Goal: Use online tool/utility: Utilize a website feature to perform a specific function

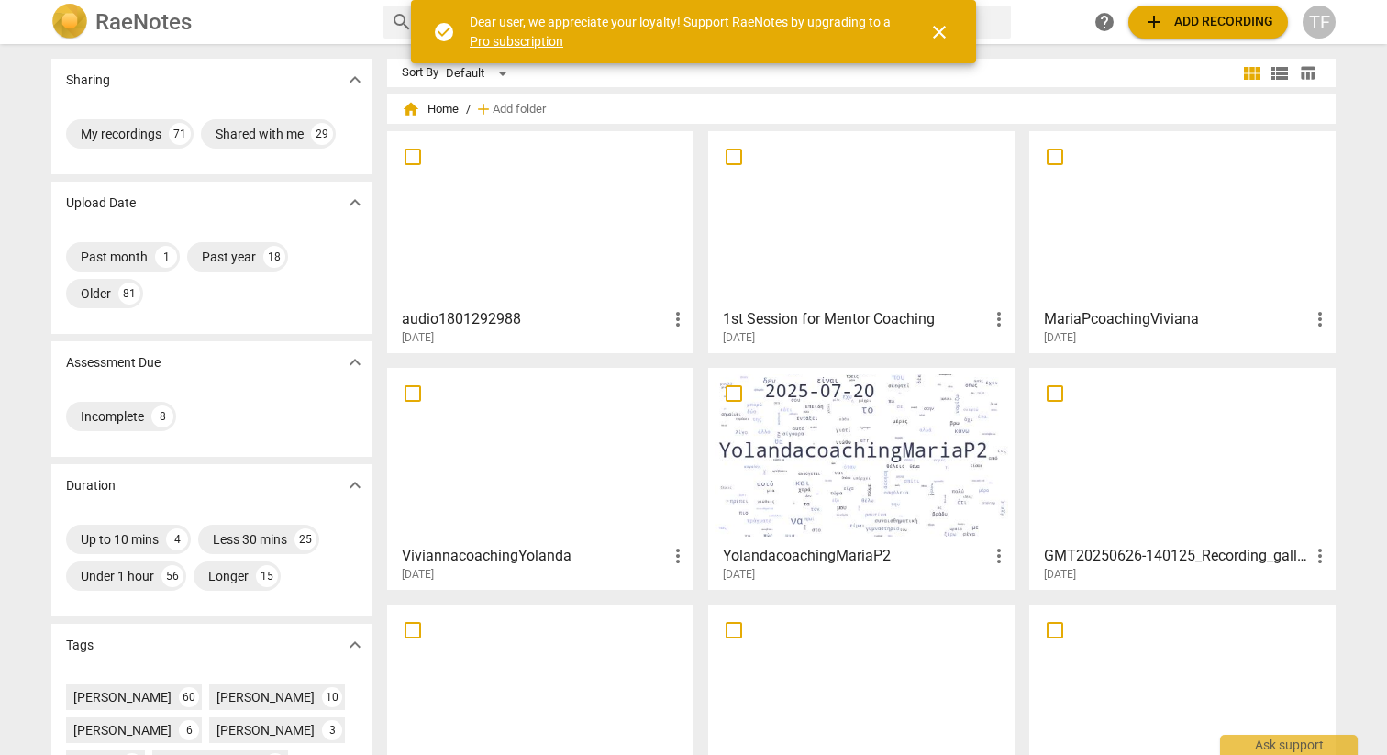
click at [567, 243] on div at bounding box center [541, 219] width 294 height 162
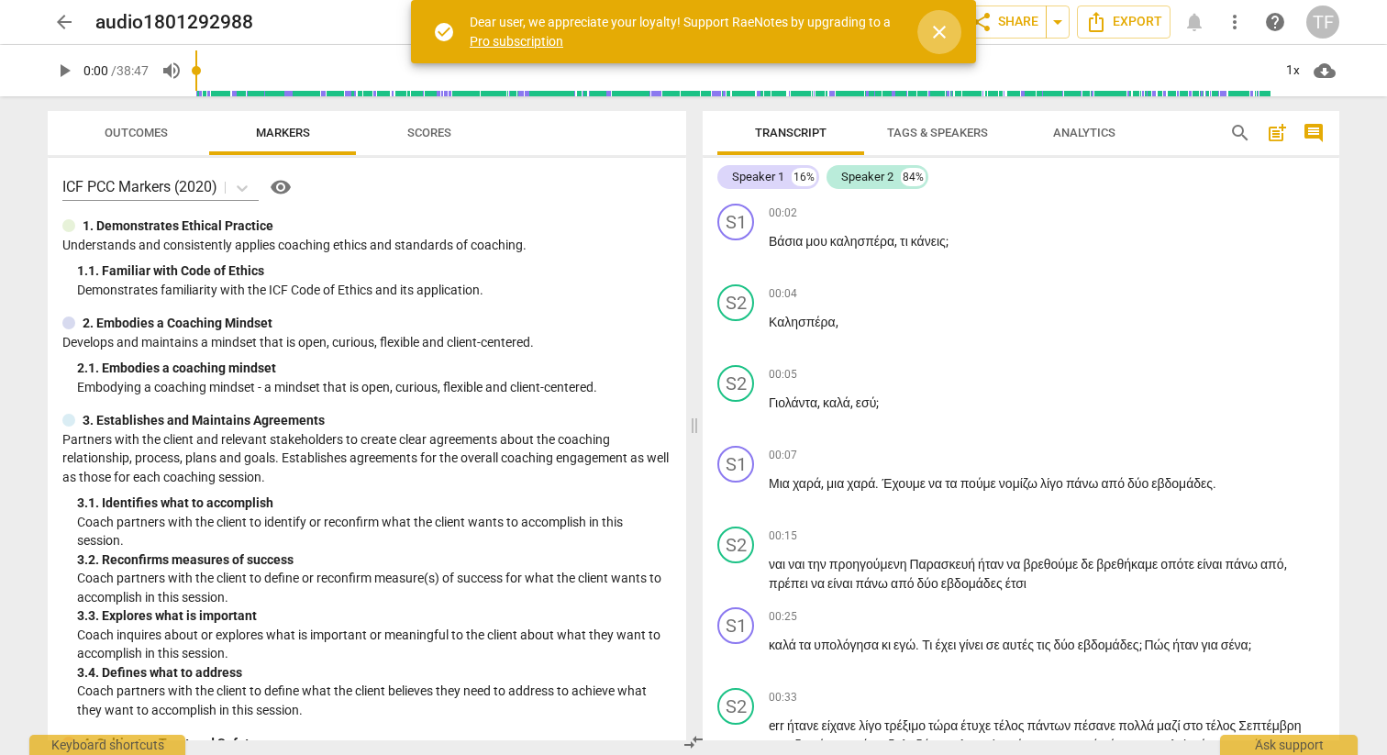
click at [955, 30] on span "close" at bounding box center [940, 32] width 44 height 22
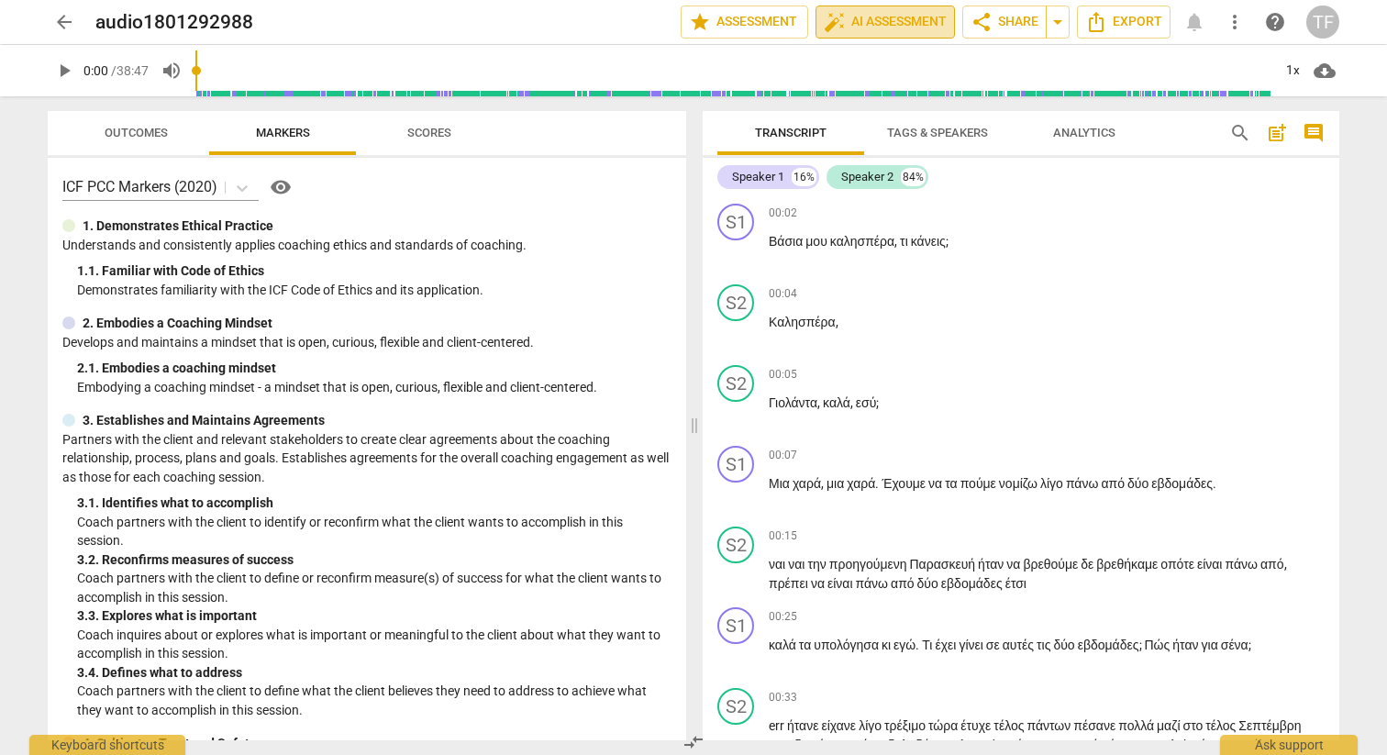
click at [897, 21] on span "auto_fix_high AI Assessment" at bounding box center [885, 22] width 123 height 22
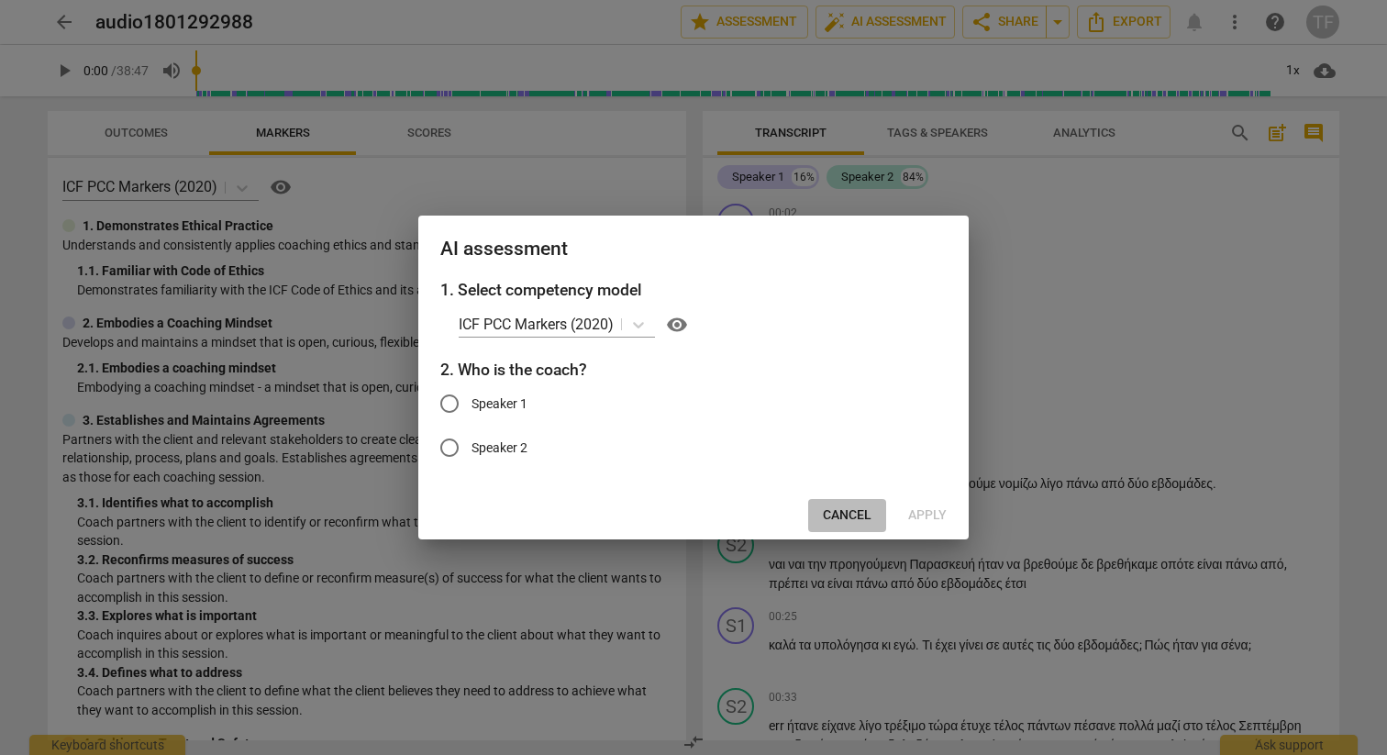
click at [840, 515] on span "Cancel" at bounding box center [847, 516] width 49 height 18
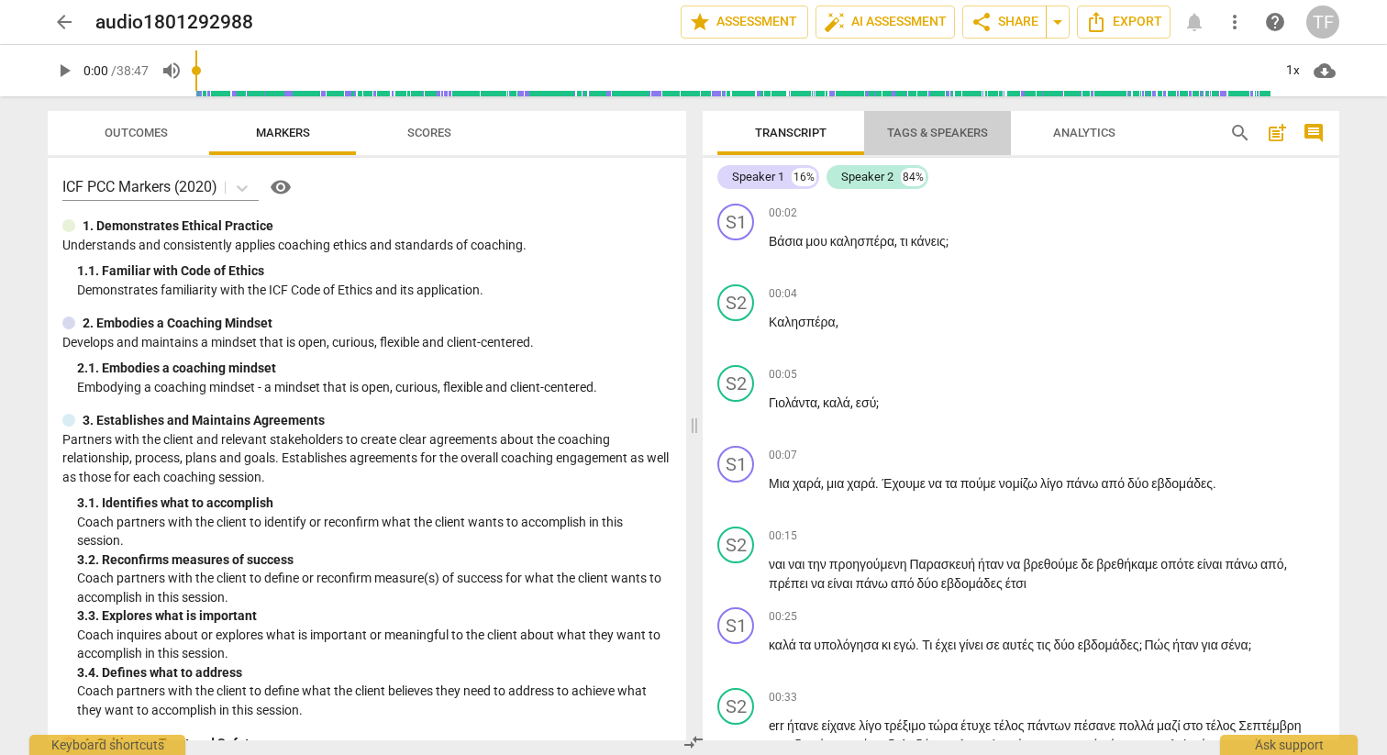
click at [929, 130] on span "Tags & Speakers" at bounding box center [937, 133] width 101 height 14
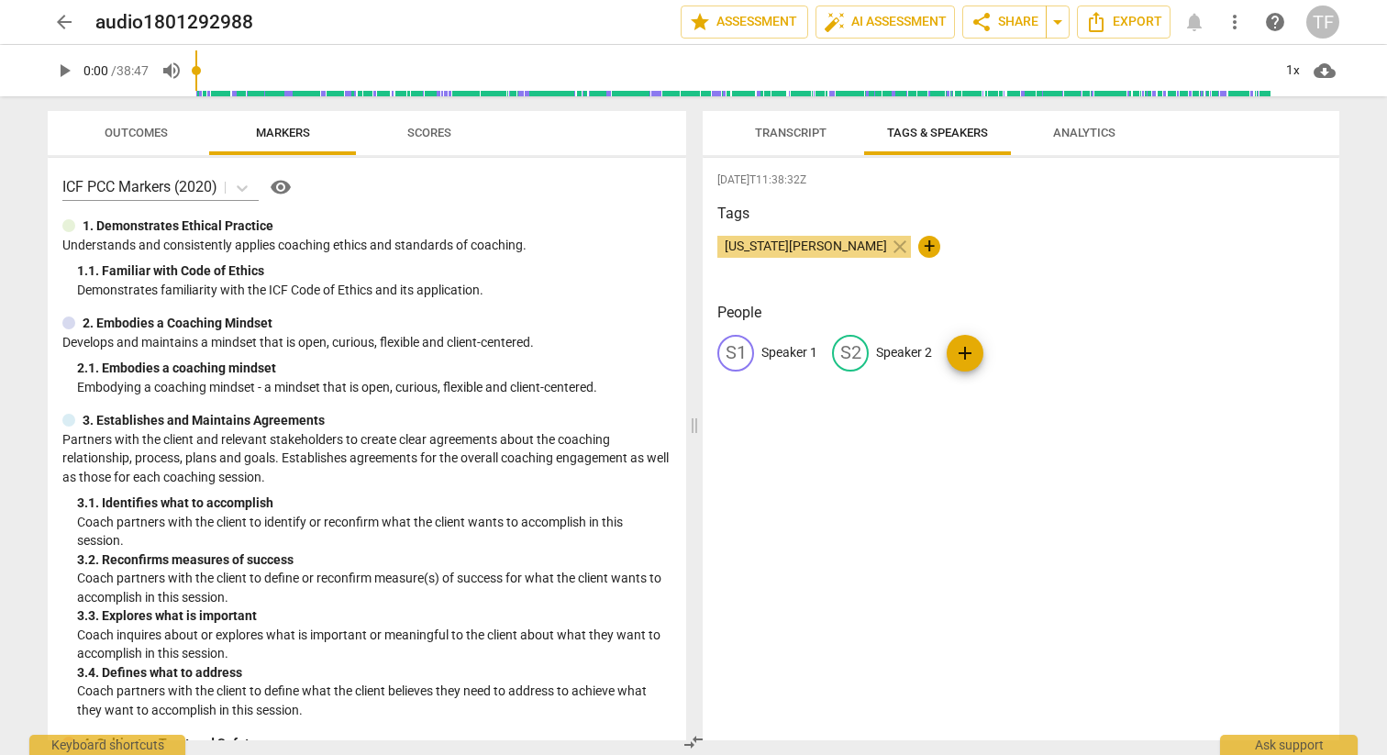
click at [777, 353] on p "Speaker 1" at bounding box center [790, 352] width 56 height 19
type input "Yolanda"
click at [1008, 348] on p "Speaker 2" at bounding box center [1024, 352] width 56 height 19
type input "Vasia"
click at [1178, 554] on div "[DATE]T11:38:32Z Tags [US_STATE][PERSON_NAME] close + People YO Yolanda edit Va…" at bounding box center [1021, 449] width 637 height 583
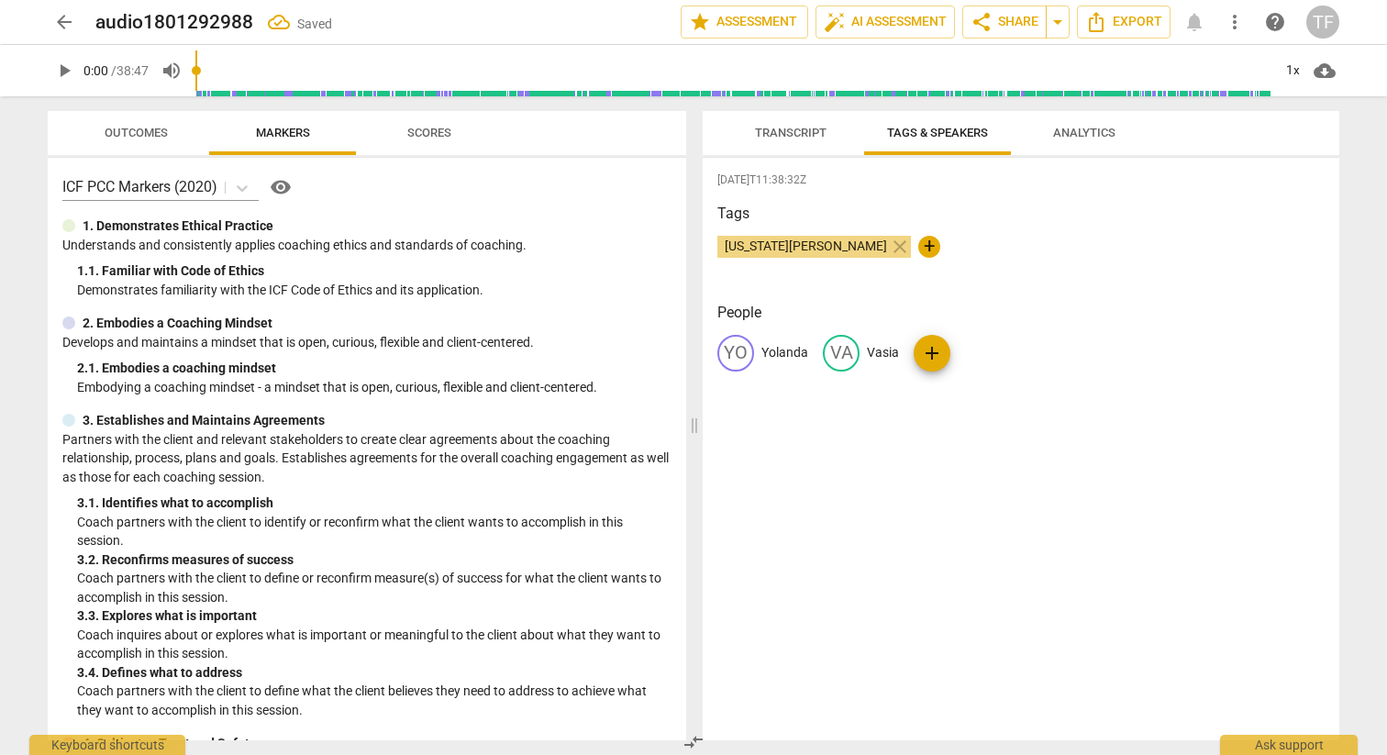
click at [788, 130] on span "Transcript" at bounding box center [791, 133] width 72 height 14
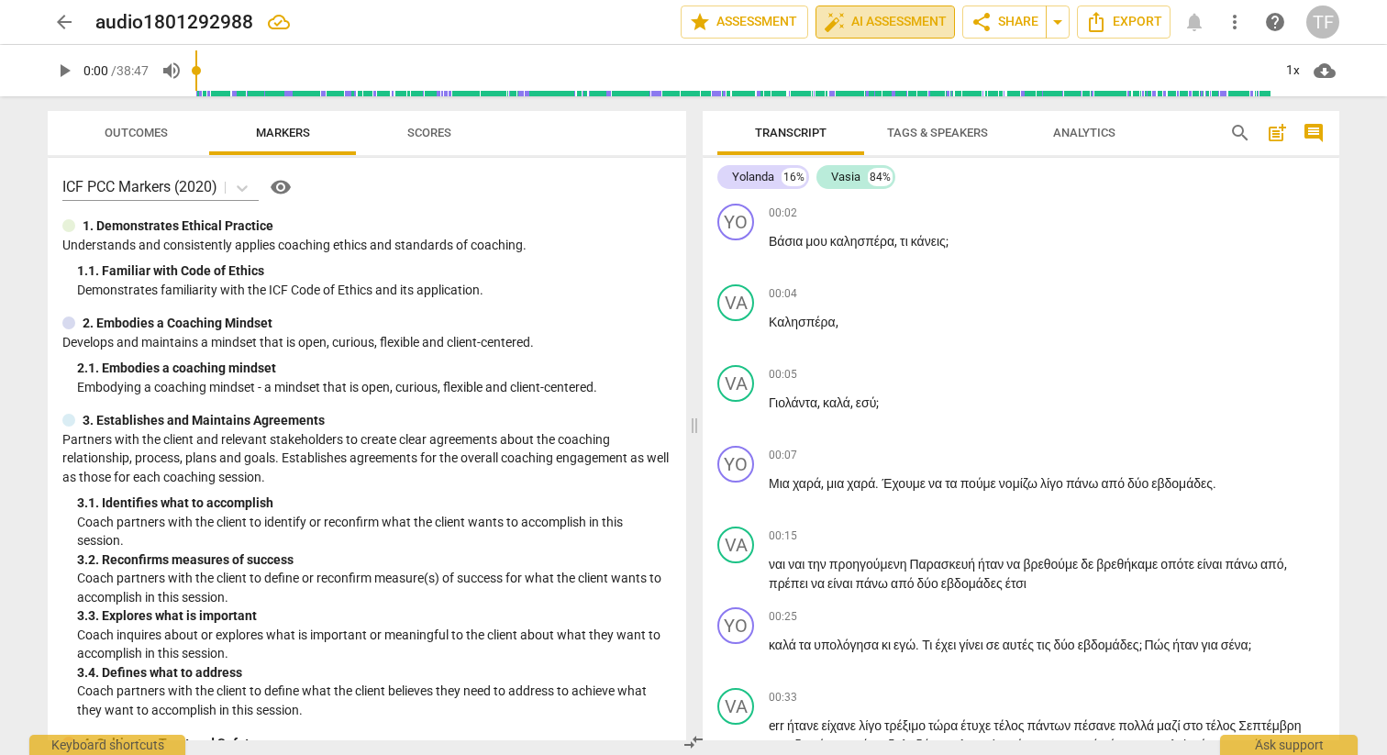
click at [893, 17] on span "auto_fix_high AI Assessment" at bounding box center [885, 22] width 123 height 22
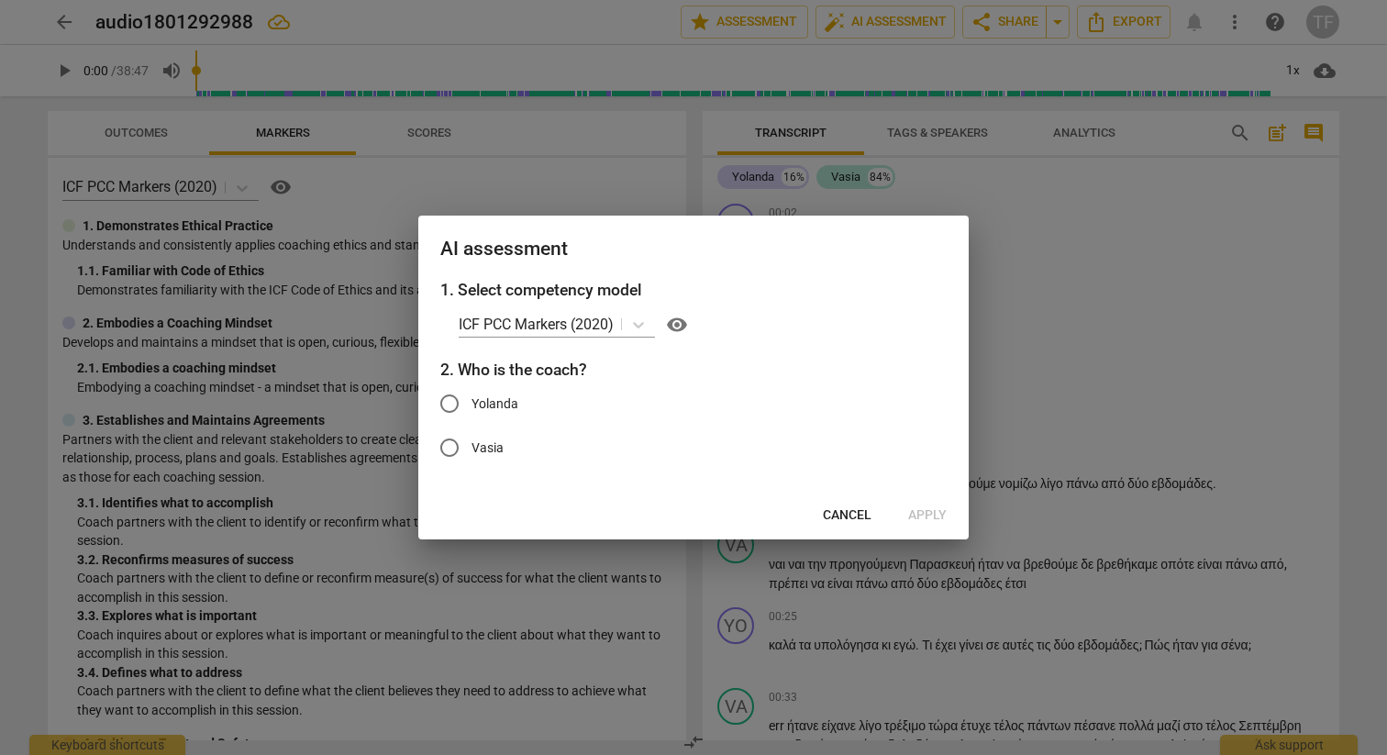
click at [451, 401] on input "Yolanda" at bounding box center [450, 404] width 44 height 44
radio input "true"
click at [929, 515] on span "Apply" at bounding box center [927, 516] width 39 height 18
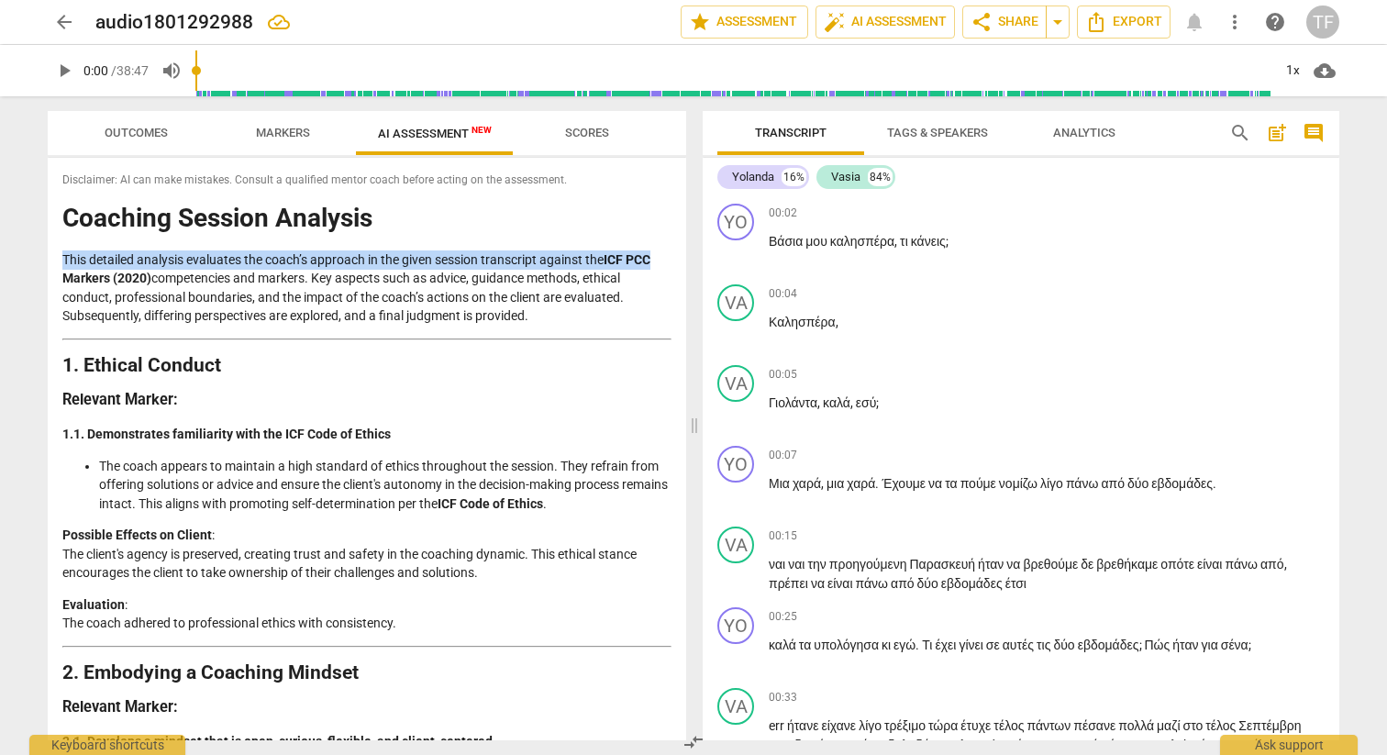
drag, startPoint x: 679, startPoint y: 234, endPoint x: 679, endPoint y: 258, distance: 23.9
click at [679, 258] on div "Disclaimer: AI can make mistakes. Consult a qualified mentor coach before actin…" at bounding box center [367, 449] width 639 height 583
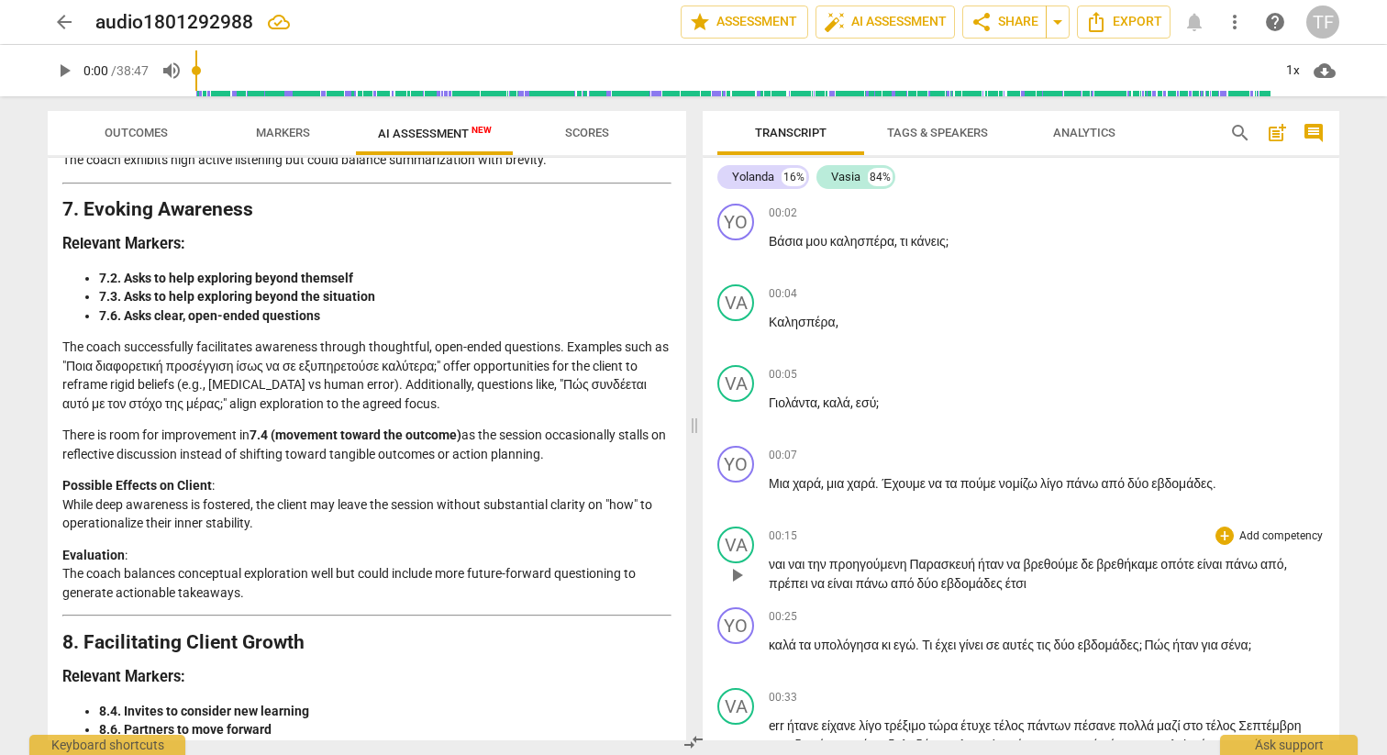
scroll to position [2813, 0]
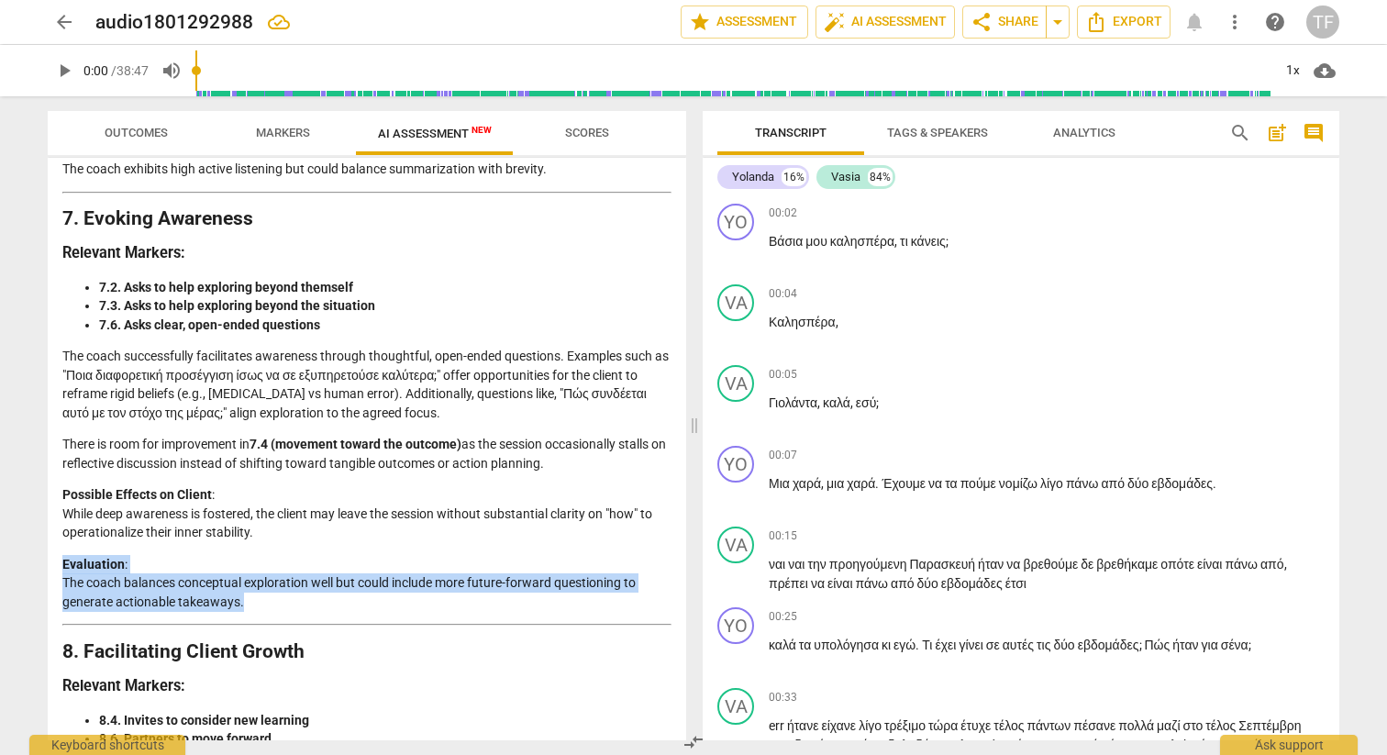
drag, startPoint x: 678, startPoint y: 595, endPoint x: 684, endPoint y: 616, distance: 21.8
click at [684, 616] on div "Disclaimer: AI can make mistakes. Consult a qualified mentor coach before actin…" at bounding box center [367, 449] width 639 height 583
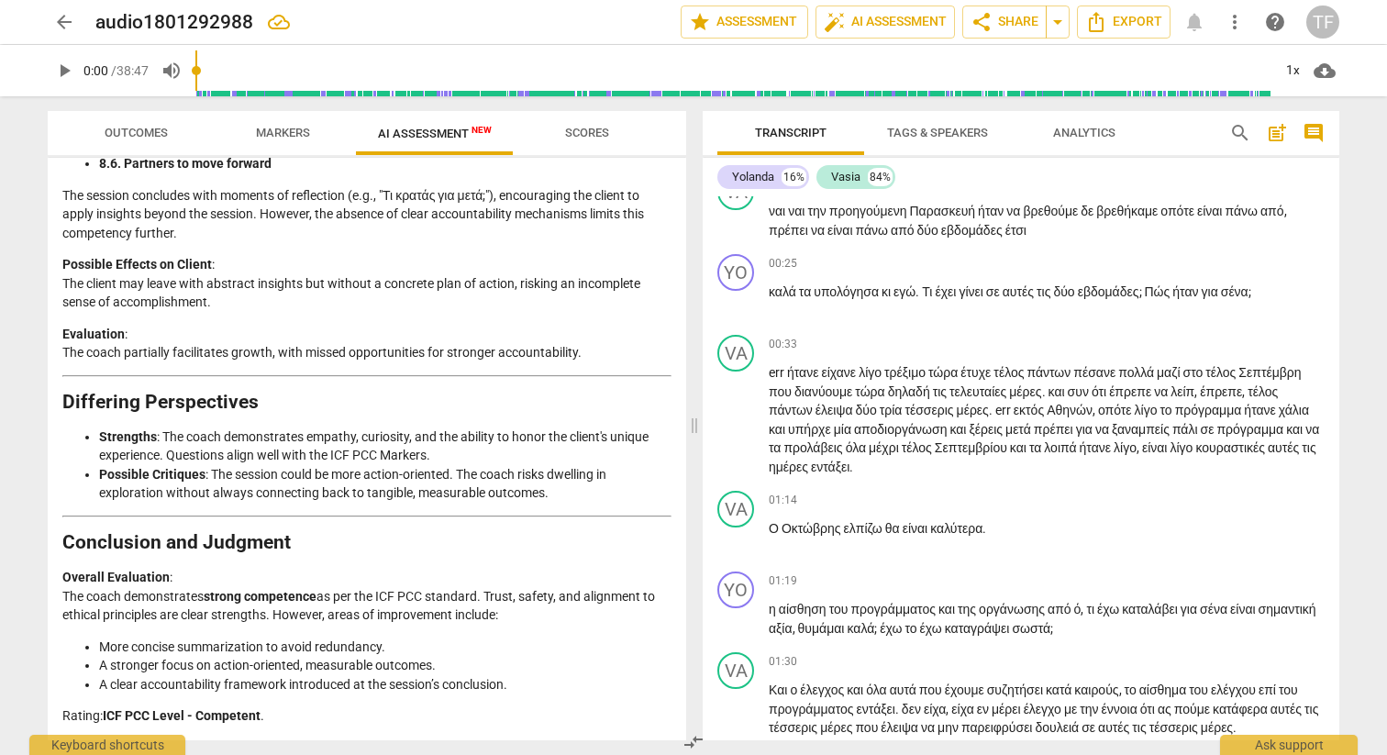
scroll to position [410, 0]
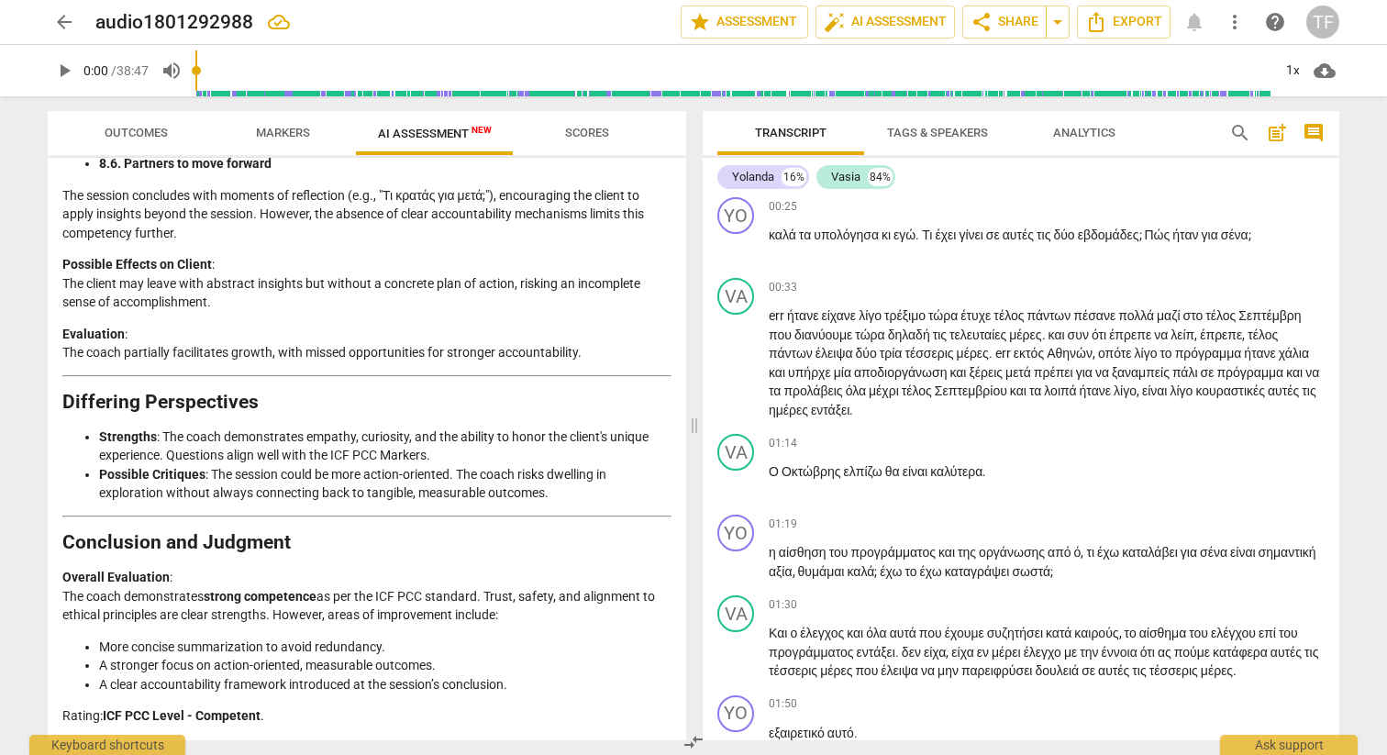
click at [71, 74] on span "play_arrow" at bounding box center [64, 71] width 22 height 22
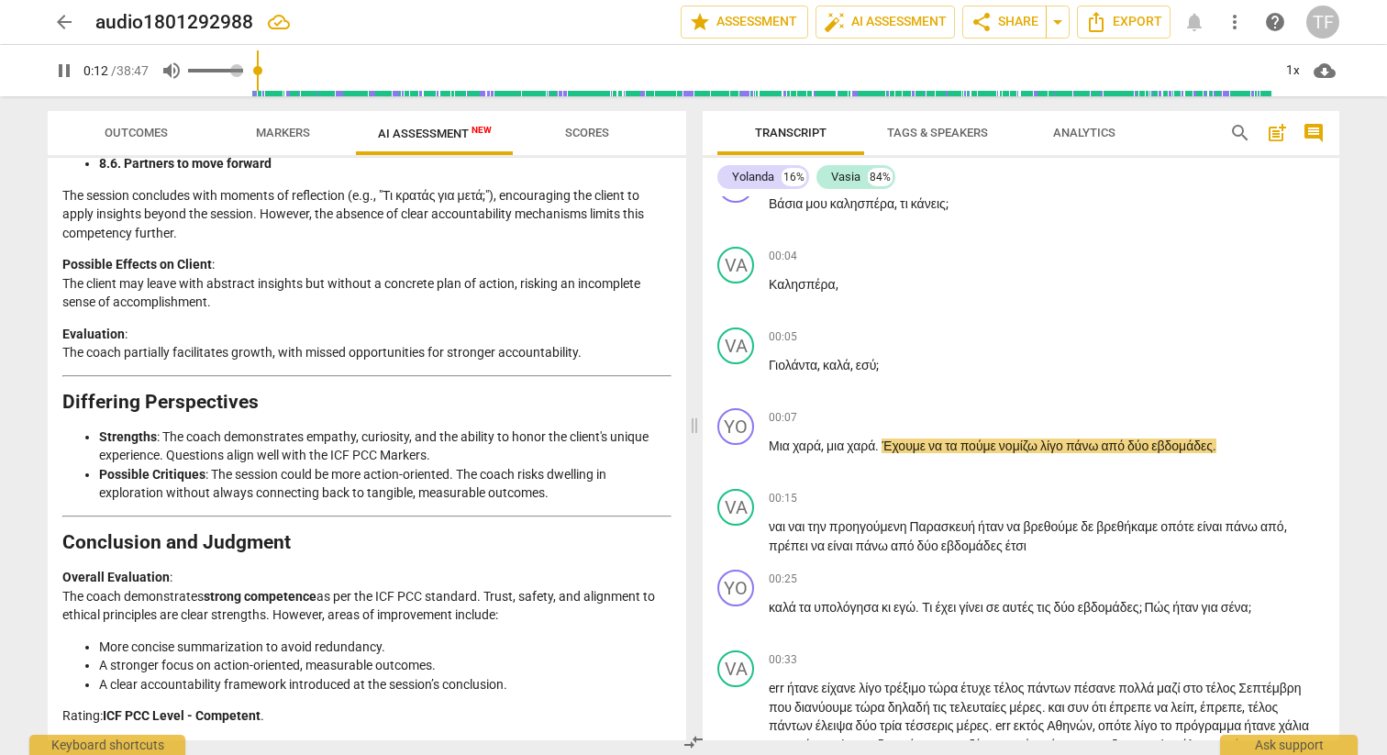
type input "13"
type input "0.94"
type input "14"
type input "0.95"
type input "14"
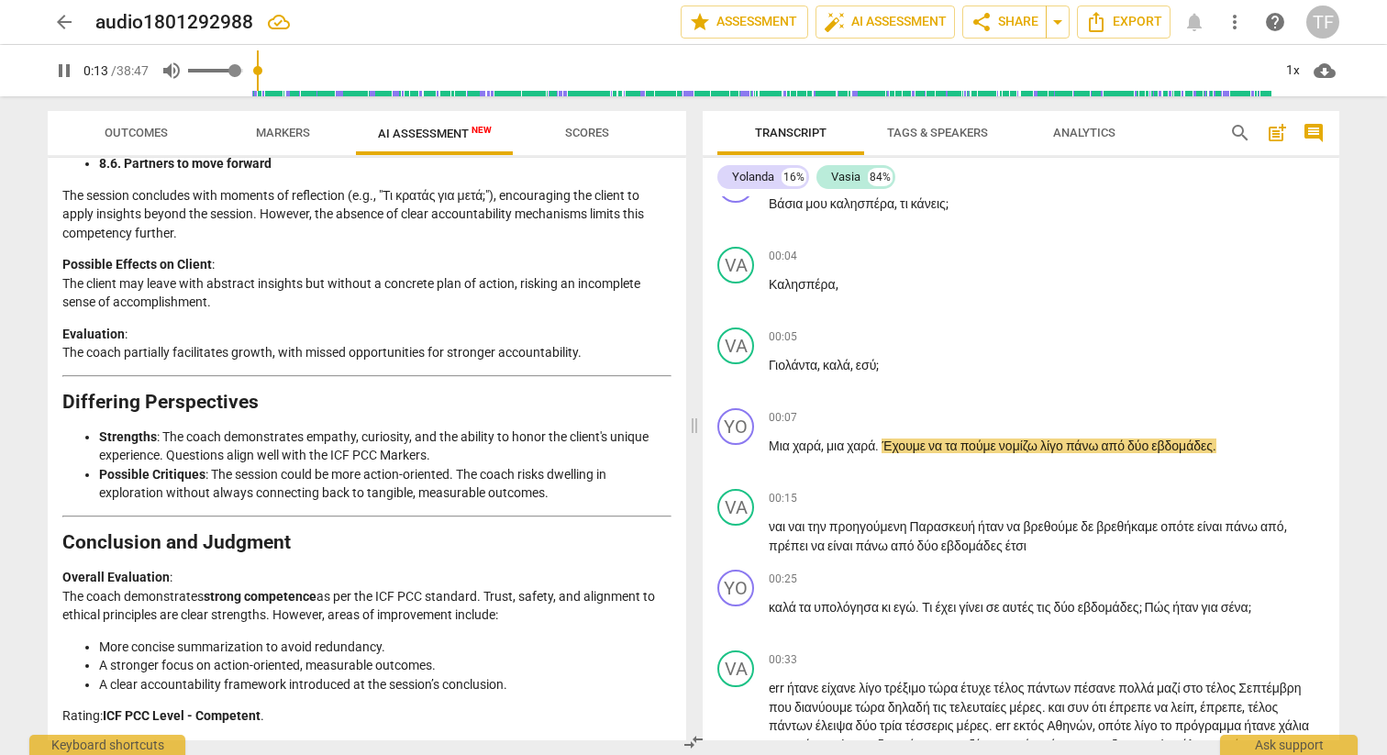
type input "0.97"
type input "14"
type input "0.99"
type input "14"
type input "1"
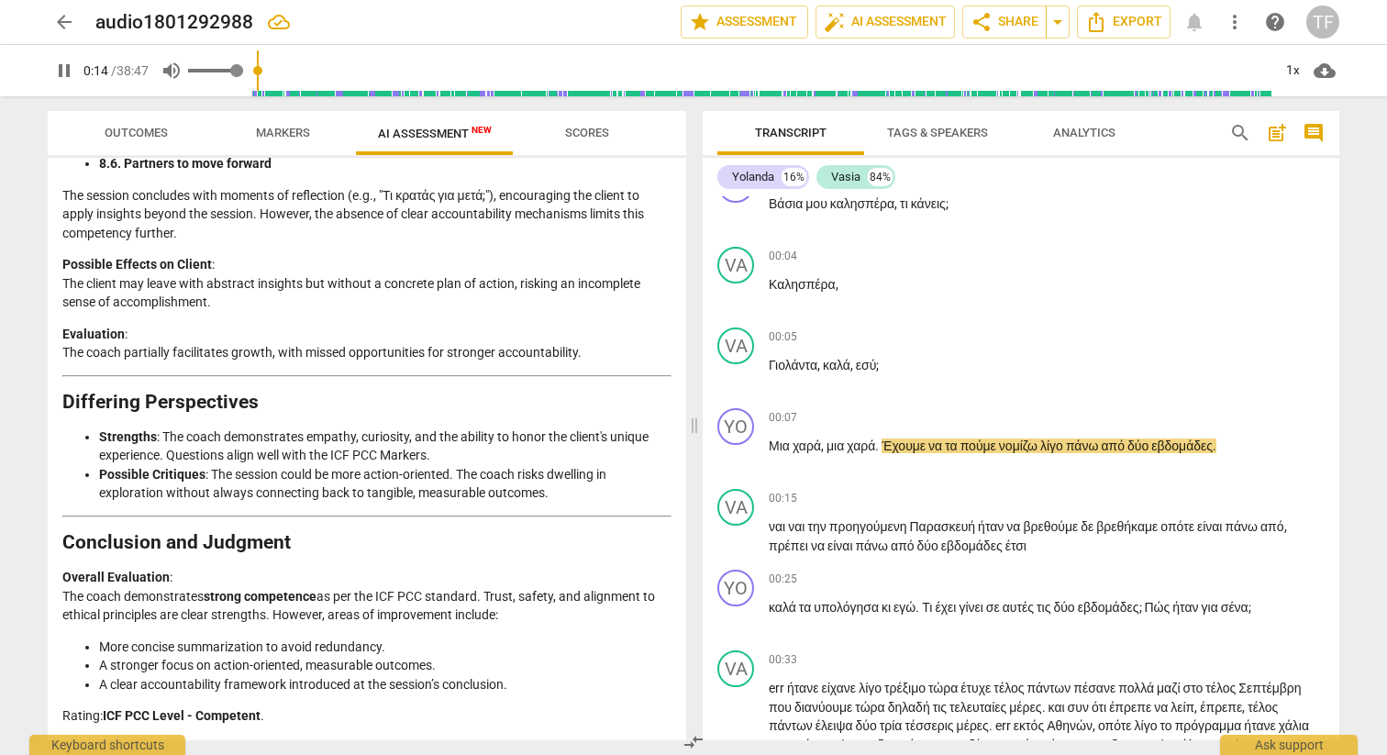
drag, startPoint x: 238, startPoint y: 68, endPoint x: 254, endPoint y: 67, distance: 16.5
click at [243, 69] on input "range" at bounding box center [215, 71] width 55 height 4
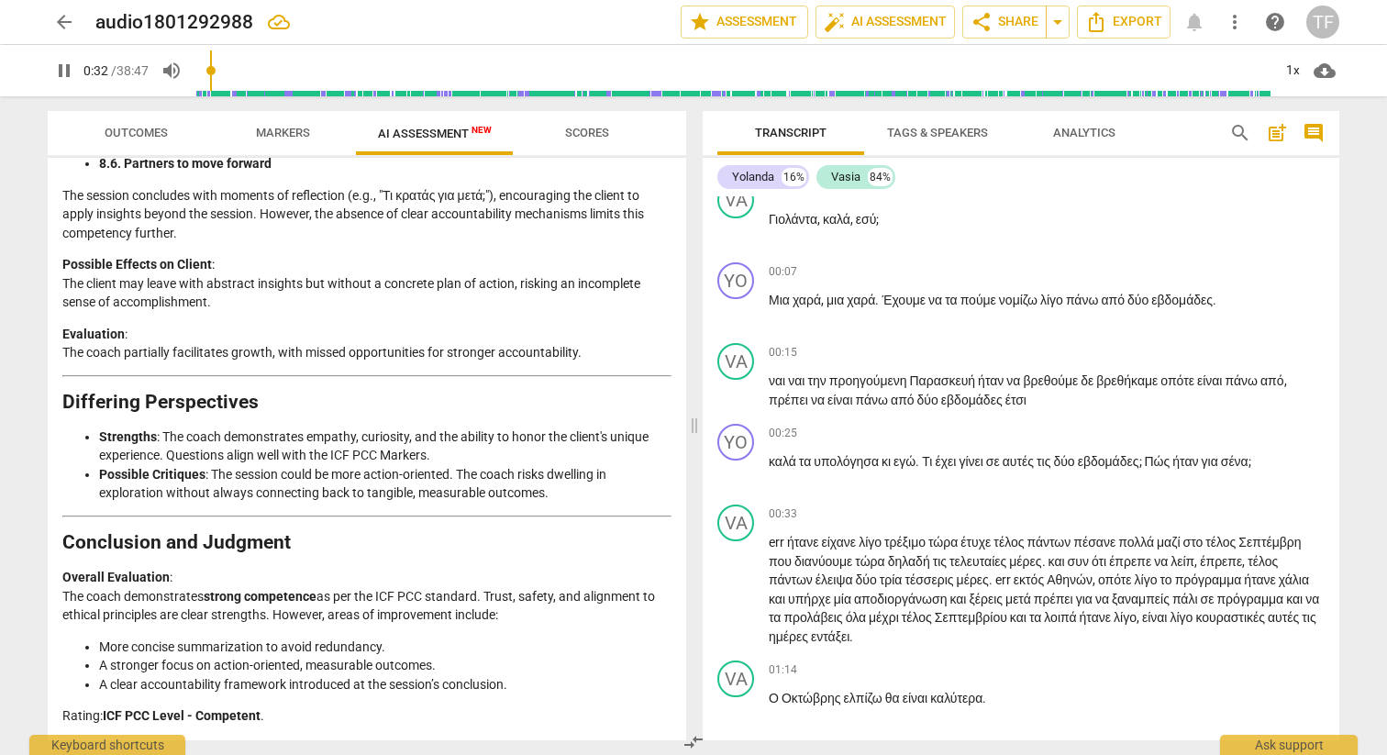
scroll to position [155, 0]
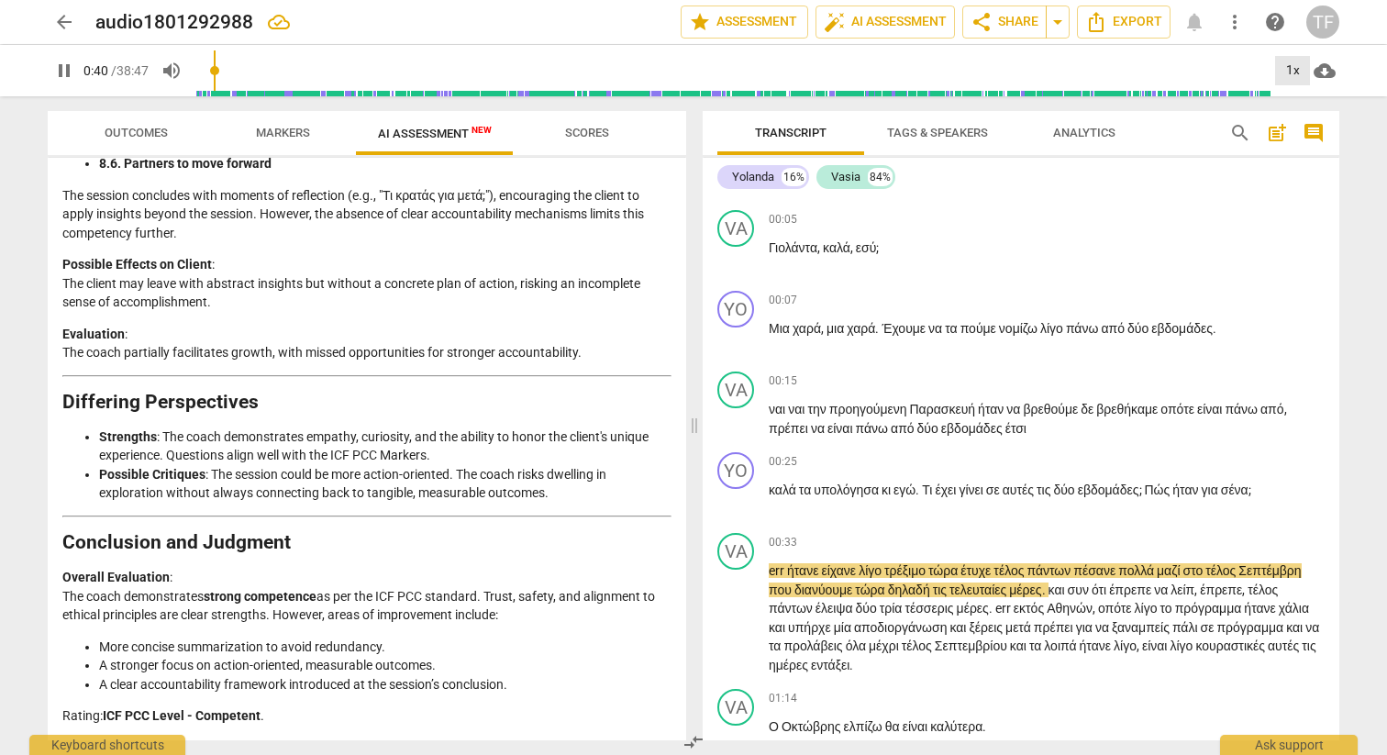
click at [1294, 78] on div "1x" at bounding box center [1292, 70] width 35 height 29
click at [1315, 144] on li "1.25x" at bounding box center [1305, 143] width 61 height 35
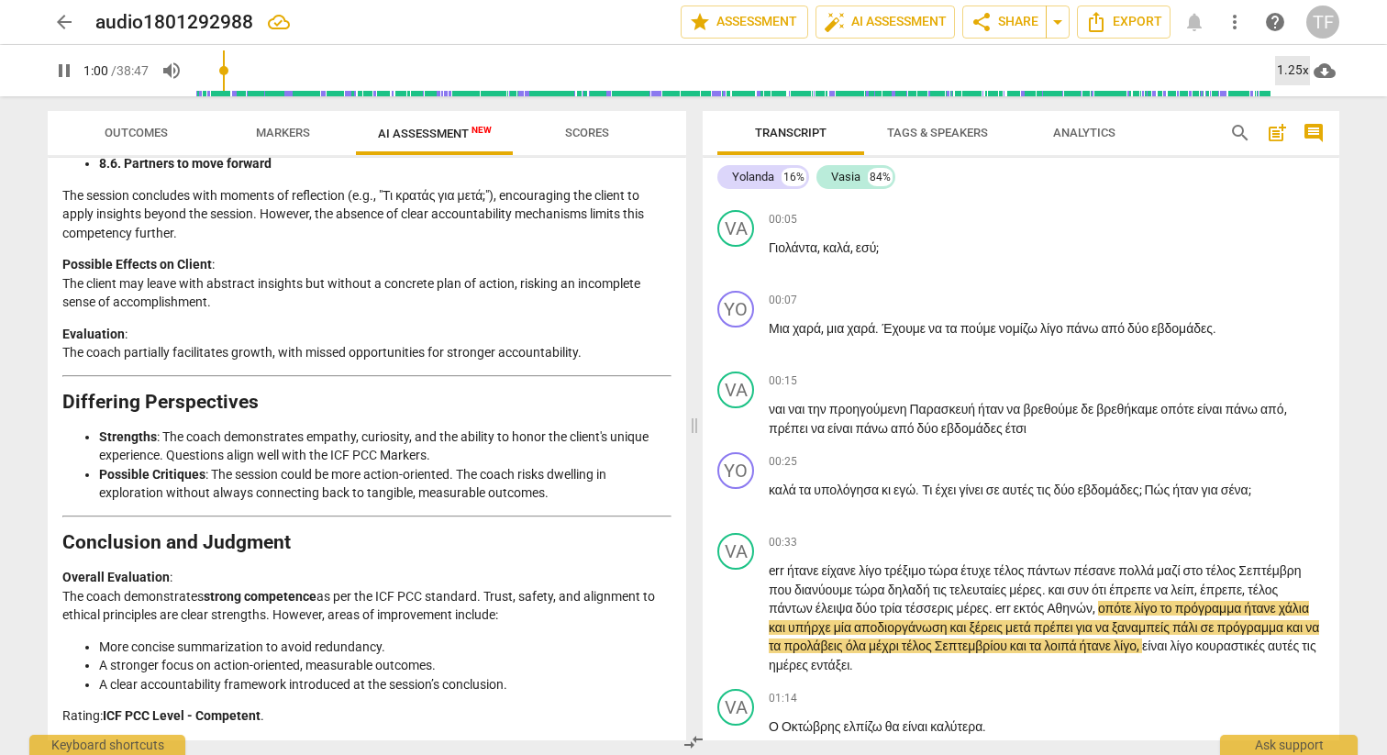
click at [1292, 71] on div "1.25x" at bounding box center [1292, 70] width 35 height 29
click at [1316, 173] on li "1.5x" at bounding box center [1305, 177] width 61 height 35
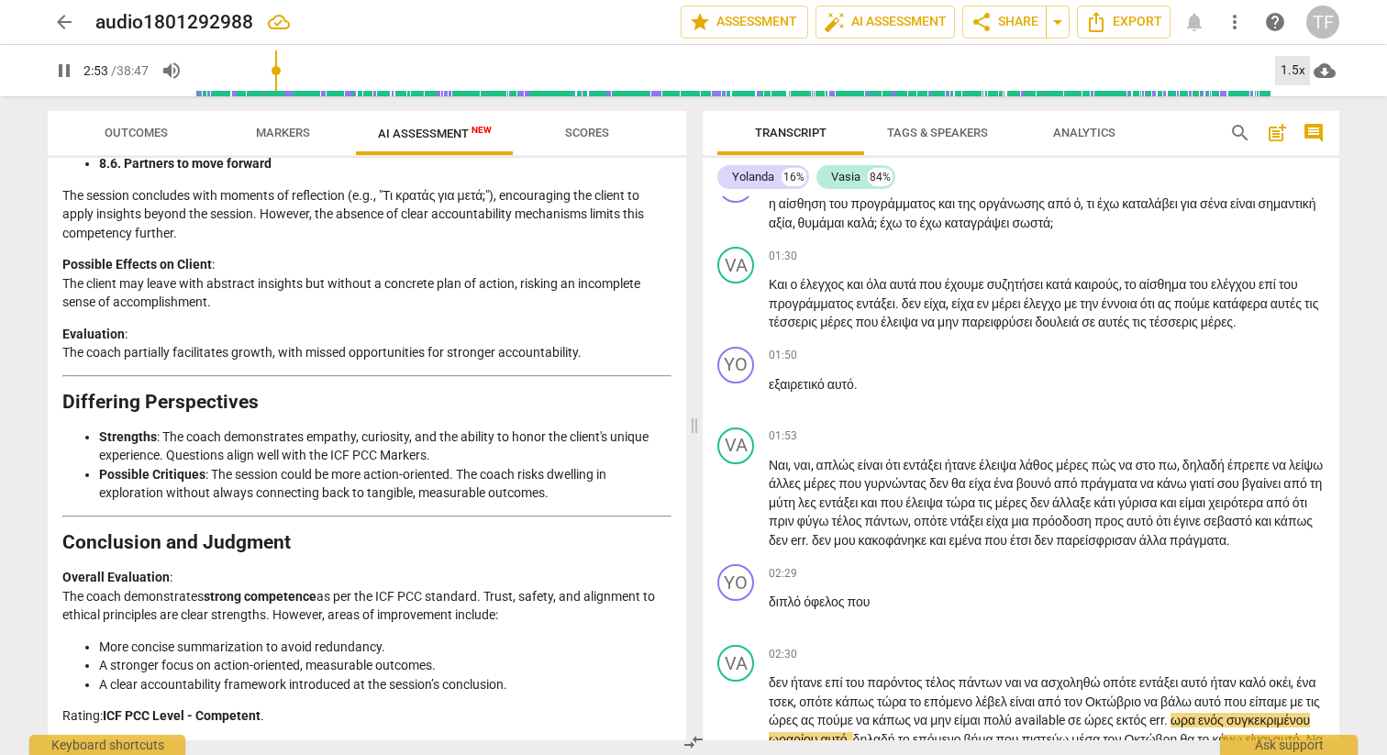
scroll to position [1331, 0]
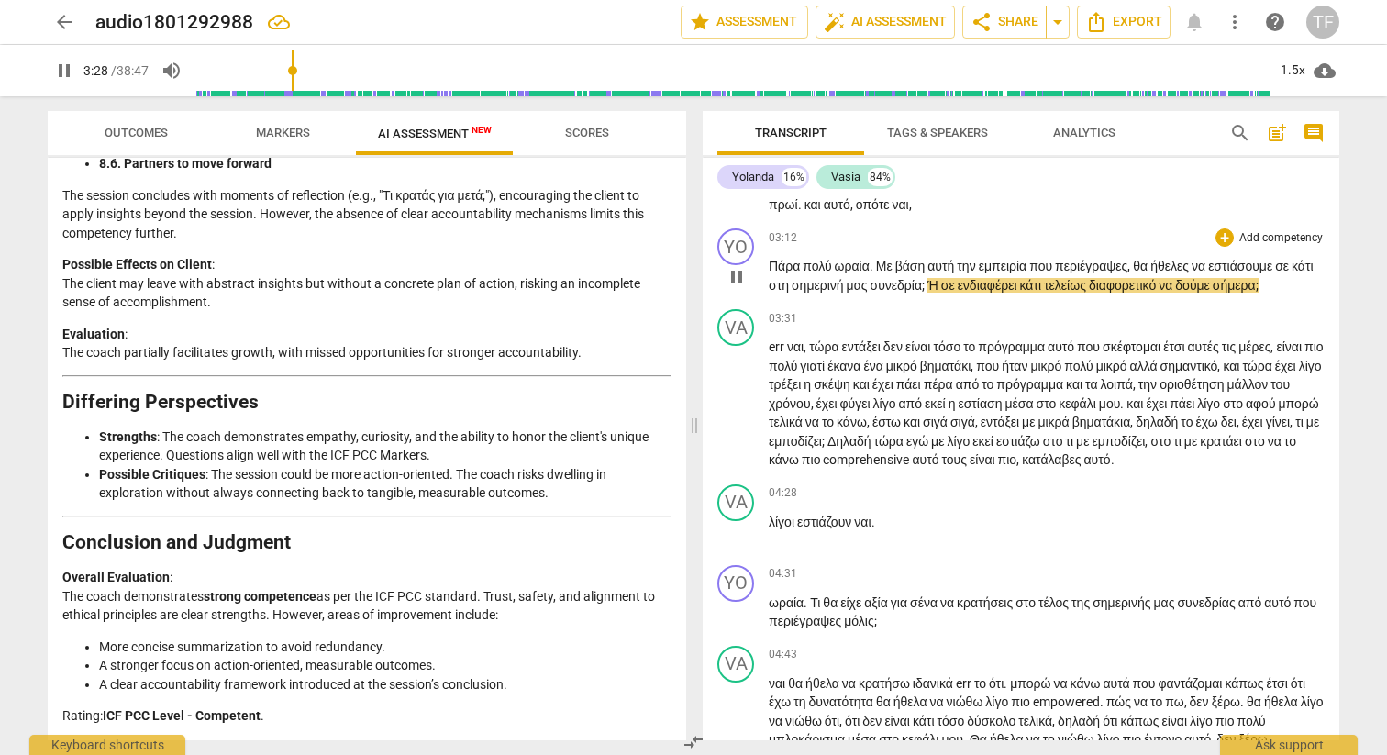
click at [923, 293] on span "συνεδρία" at bounding box center [897, 285] width 52 height 15
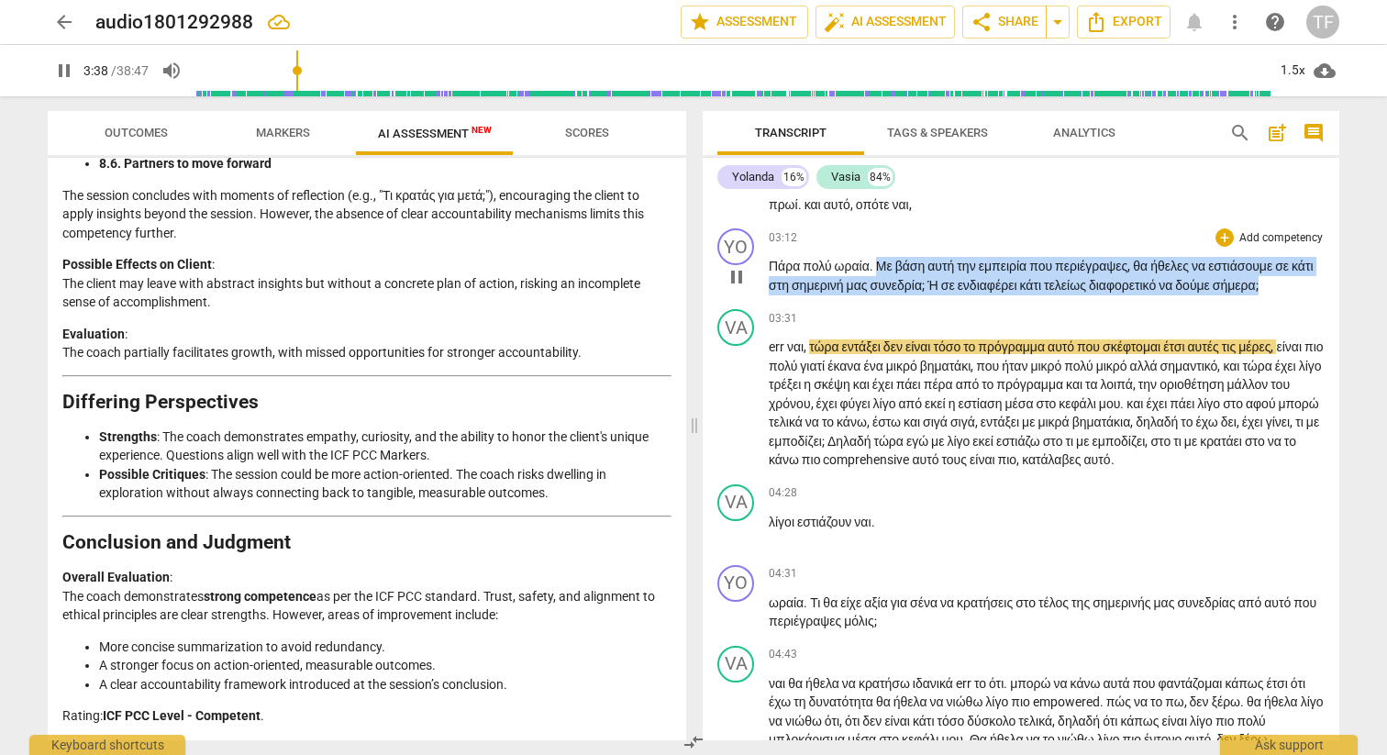
drag, startPoint x: 879, startPoint y: 299, endPoint x: 906, endPoint y: 343, distance: 51.5
click at [906, 295] on p "Πάρα πολύ ωραία . Με βάση αυτή την εμπειρία που περιέγραψες , θα ήθελες να εστι…" at bounding box center [1047, 276] width 556 height 38
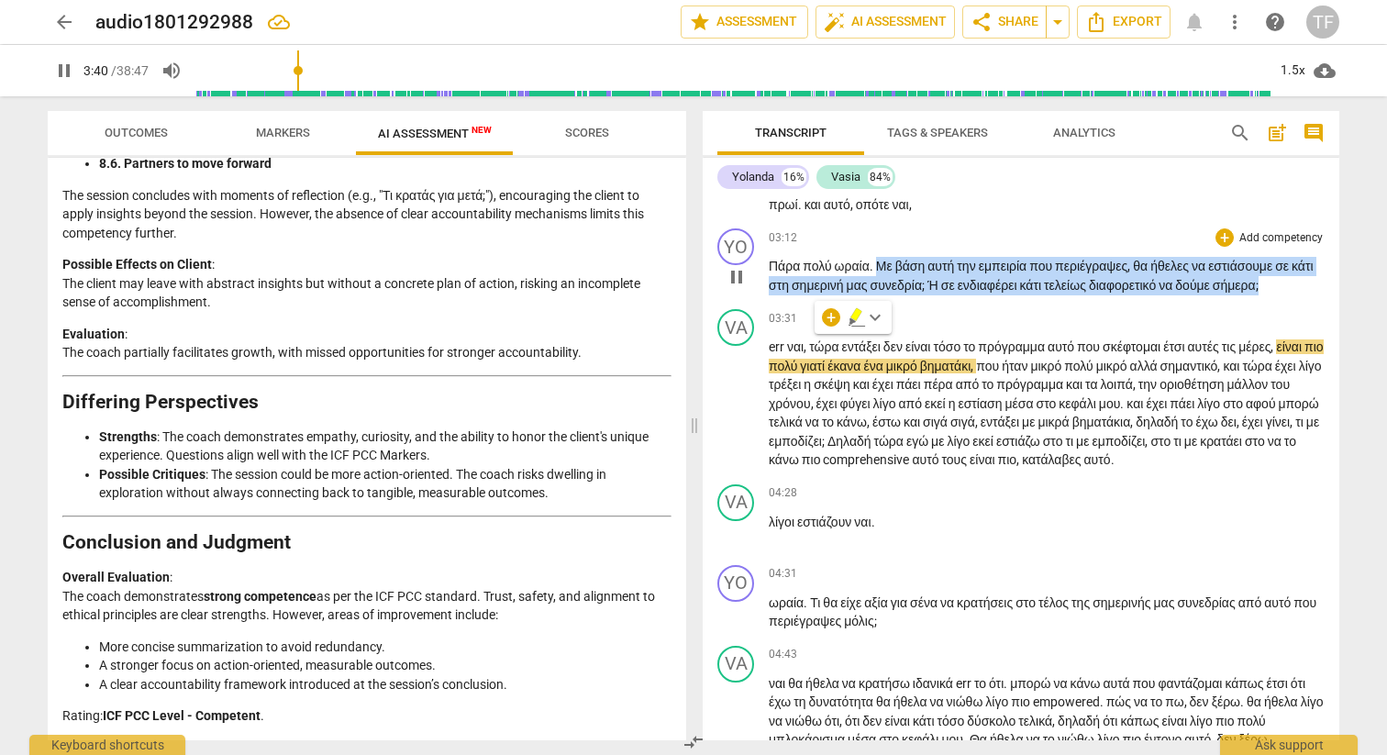
click at [1228, 247] on div "+ Add competency" at bounding box center [1270, 237] width 109 height 18
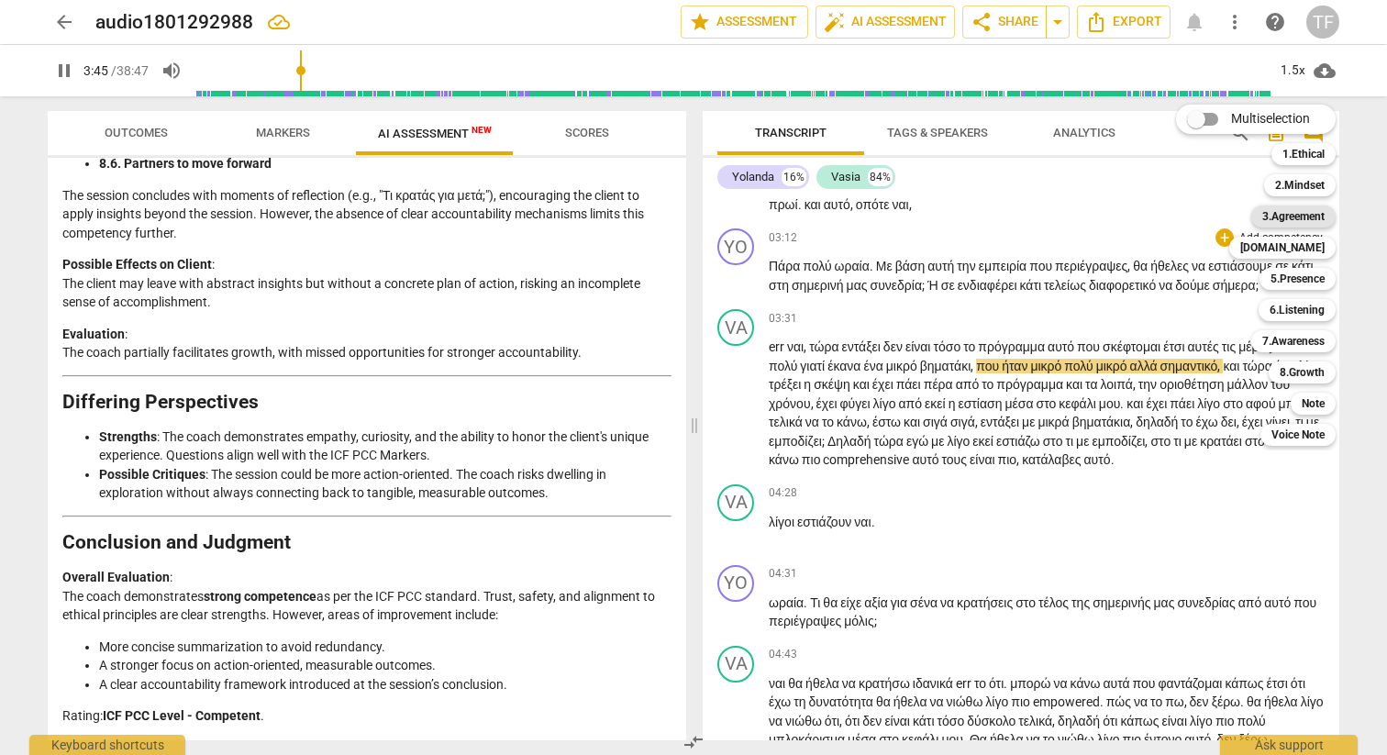
click at [1310, 217] on b "3.Agreement" at bounding box center [1294, 217] width 62 height 22
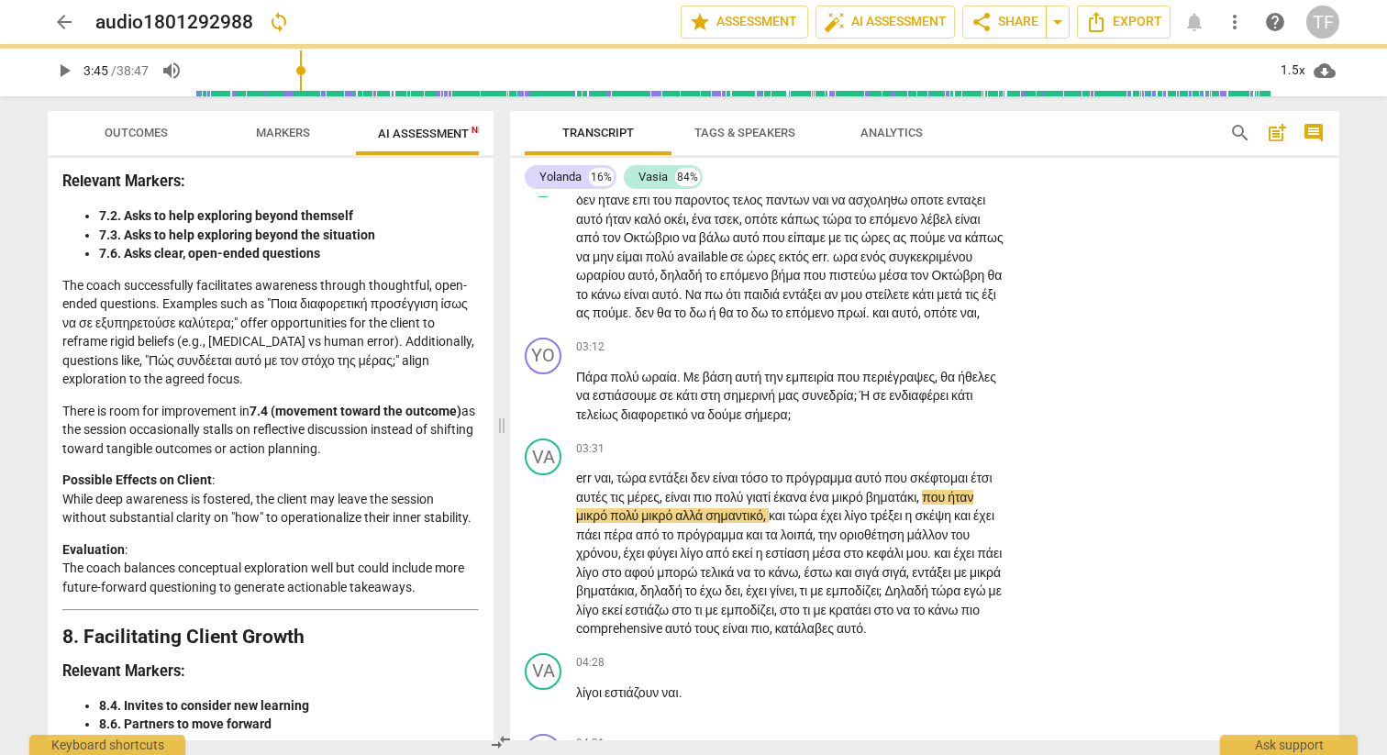
type input "226"
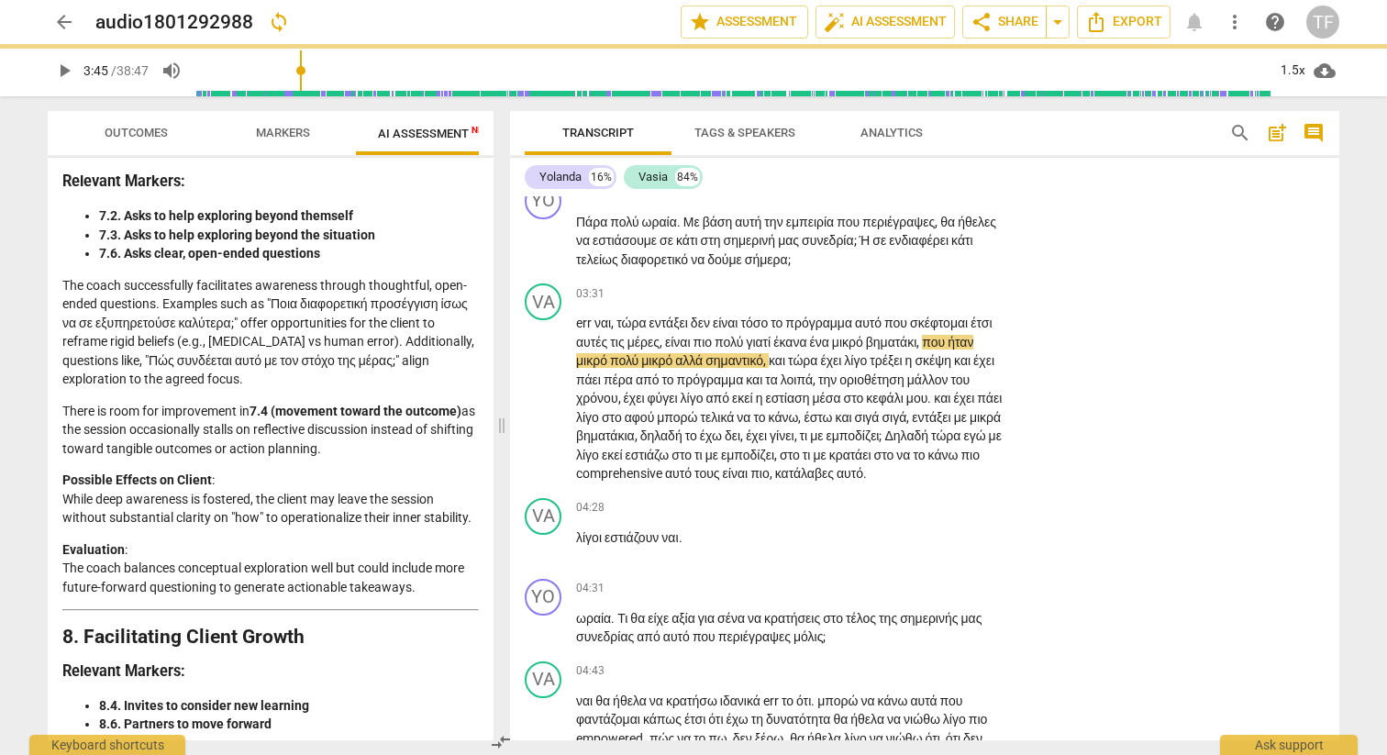
scroll to position [3987, 0]
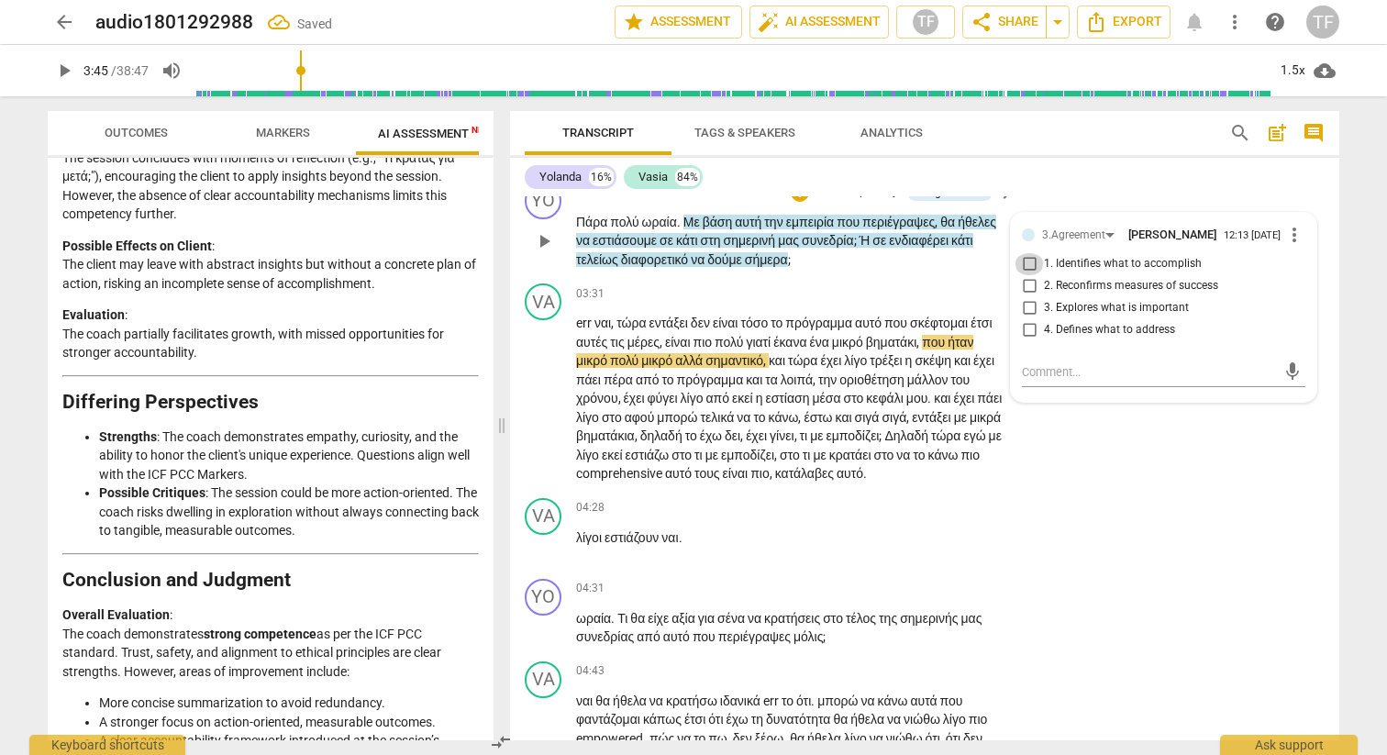
click at [1021, 275] on input "1. Identifies what to accomplish" at bounding box center [1029, 264] width 29 height 22
checkbox input "true"
click at [540, 410] on span "play_arrow" at bounding box center [544, 399] width 22 height 22
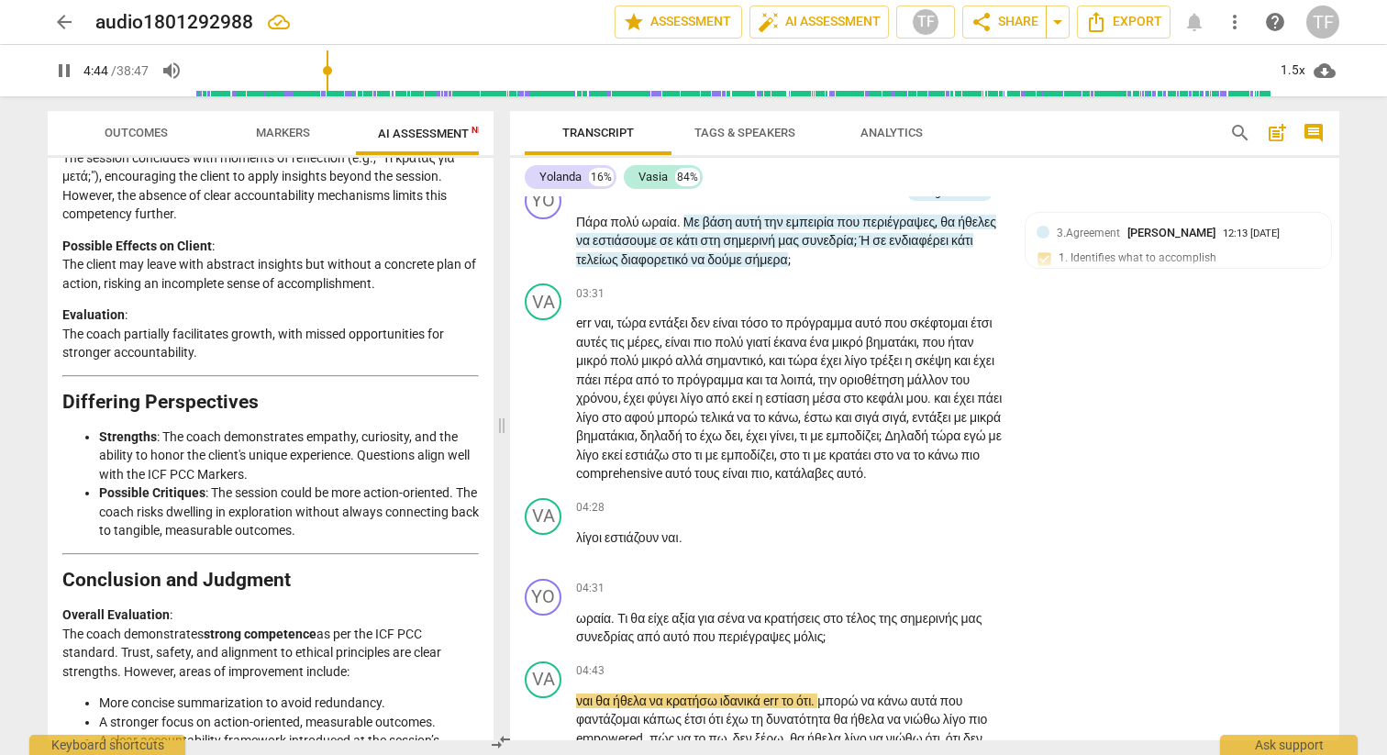
scroll to position [2078, 0]
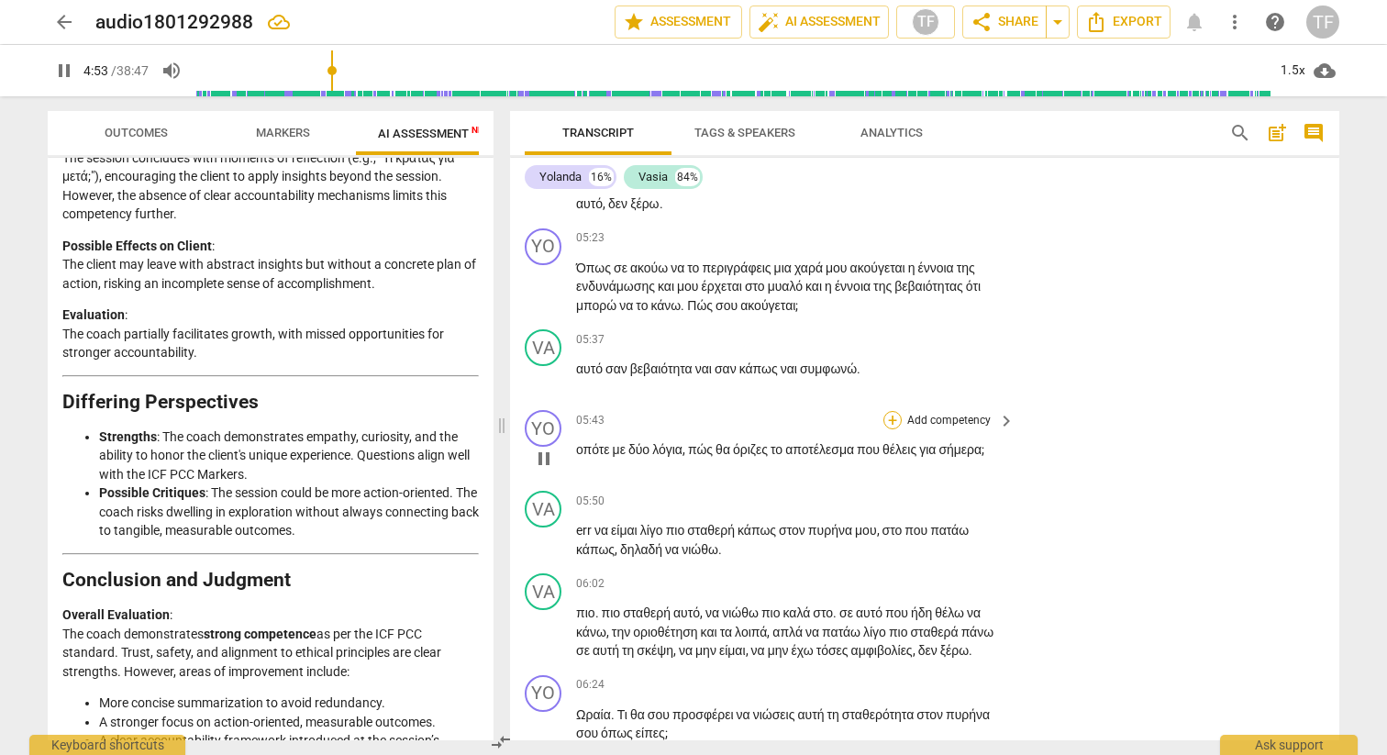
click at [889, 429] on div "+" at bounding box center [893, 420] width 18 height 18
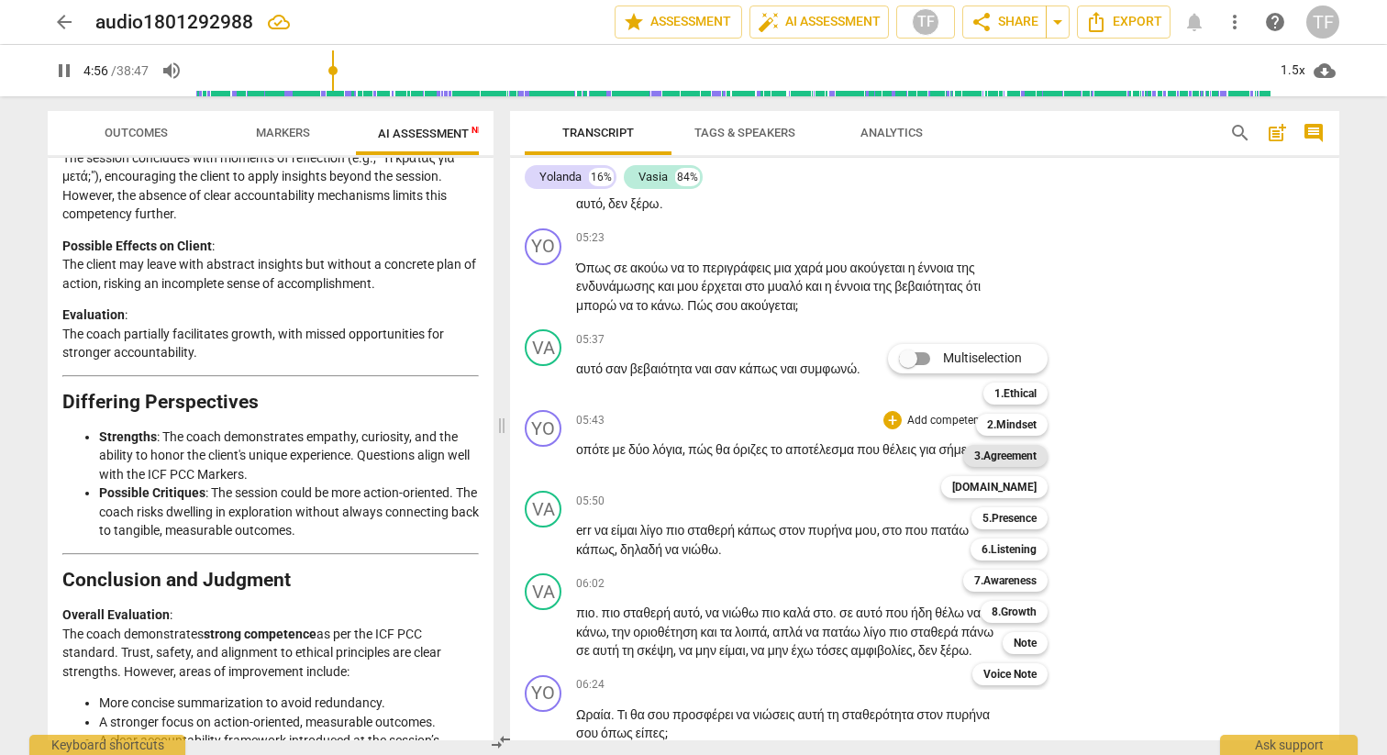
click at [1013, 458] on b "3.Agreement" at bounding box center [1006, 456] width 62 height 22
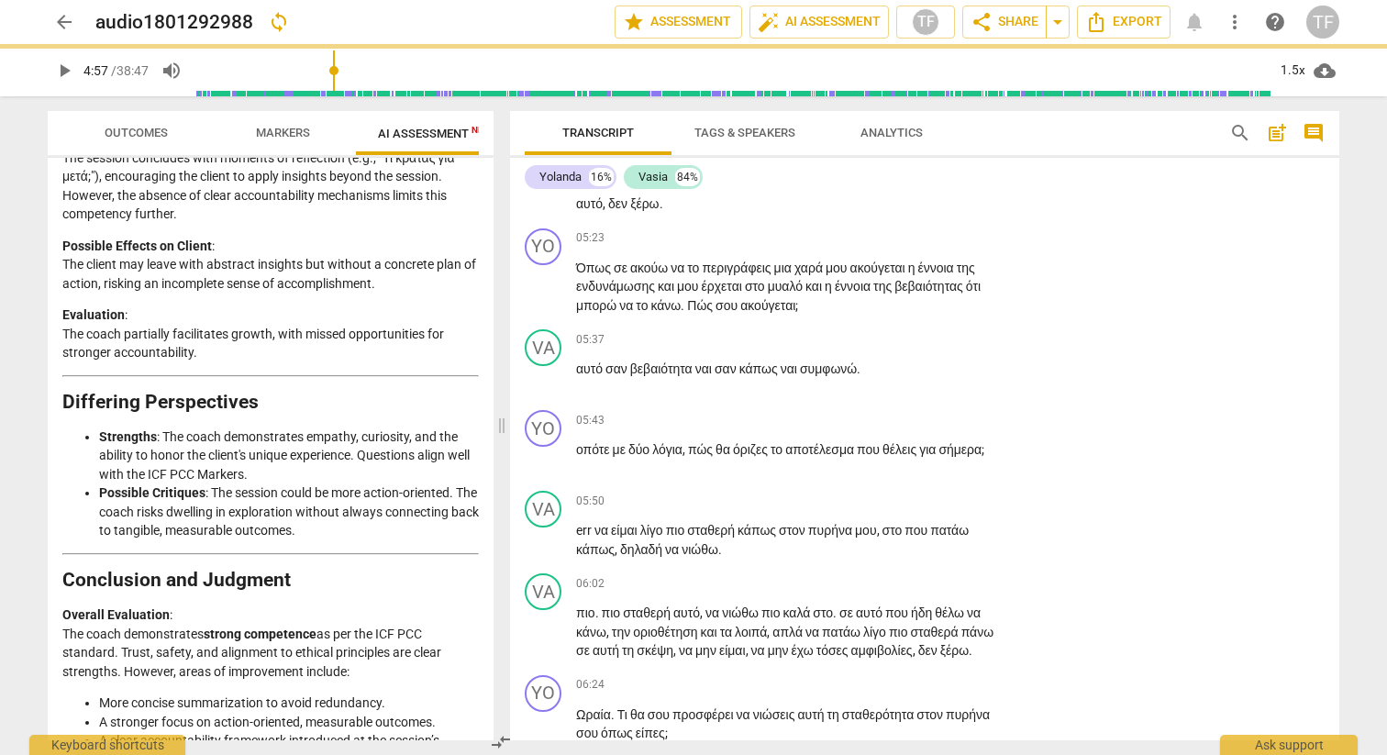
type input "297"
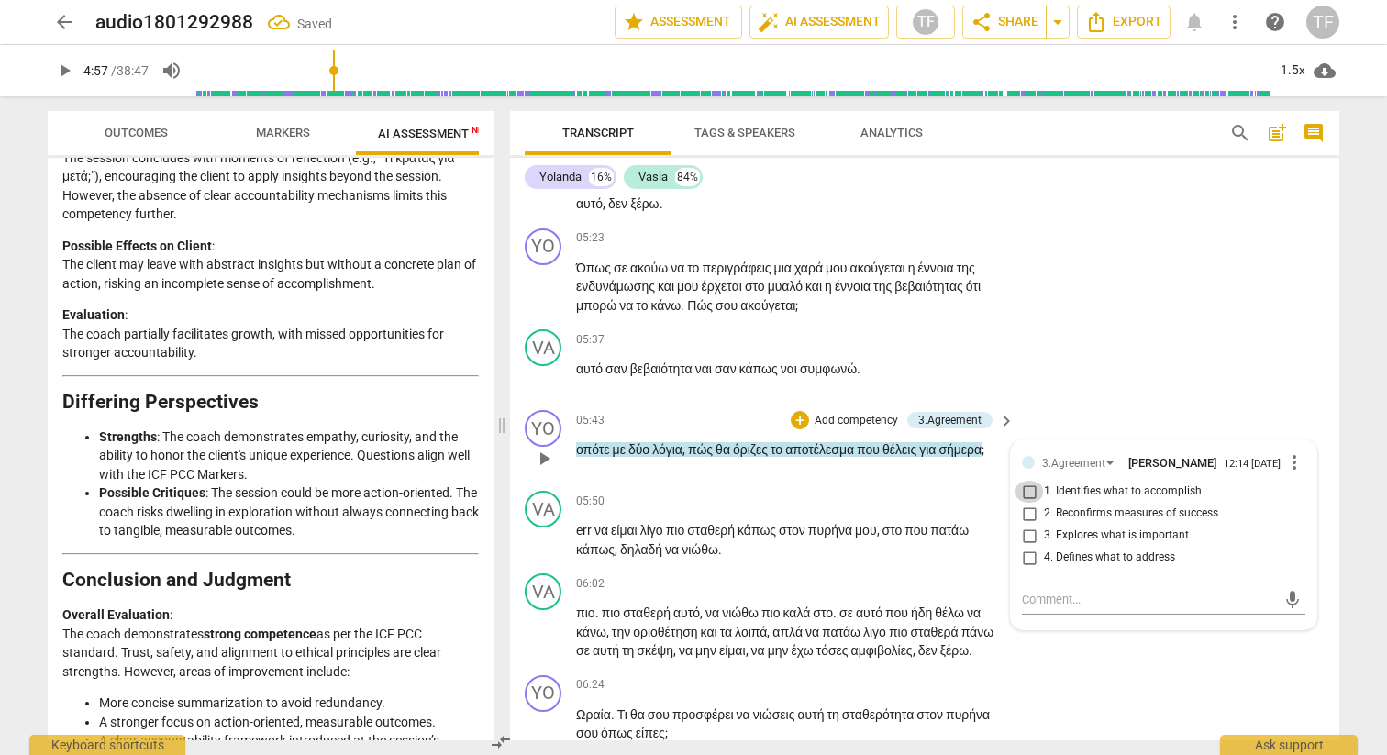
click at [1024, 503] on input "1. Identifies what to accomplish" at bounding box center [1029, 492] width 29 height 22
checkbox input "true"
click at [918, 566] on div "VA play_arrow pause 05:50 + Add competency keyboard_arrow_right err να είμαι λί…" at bounding box center [925, 525] width 830 height 83
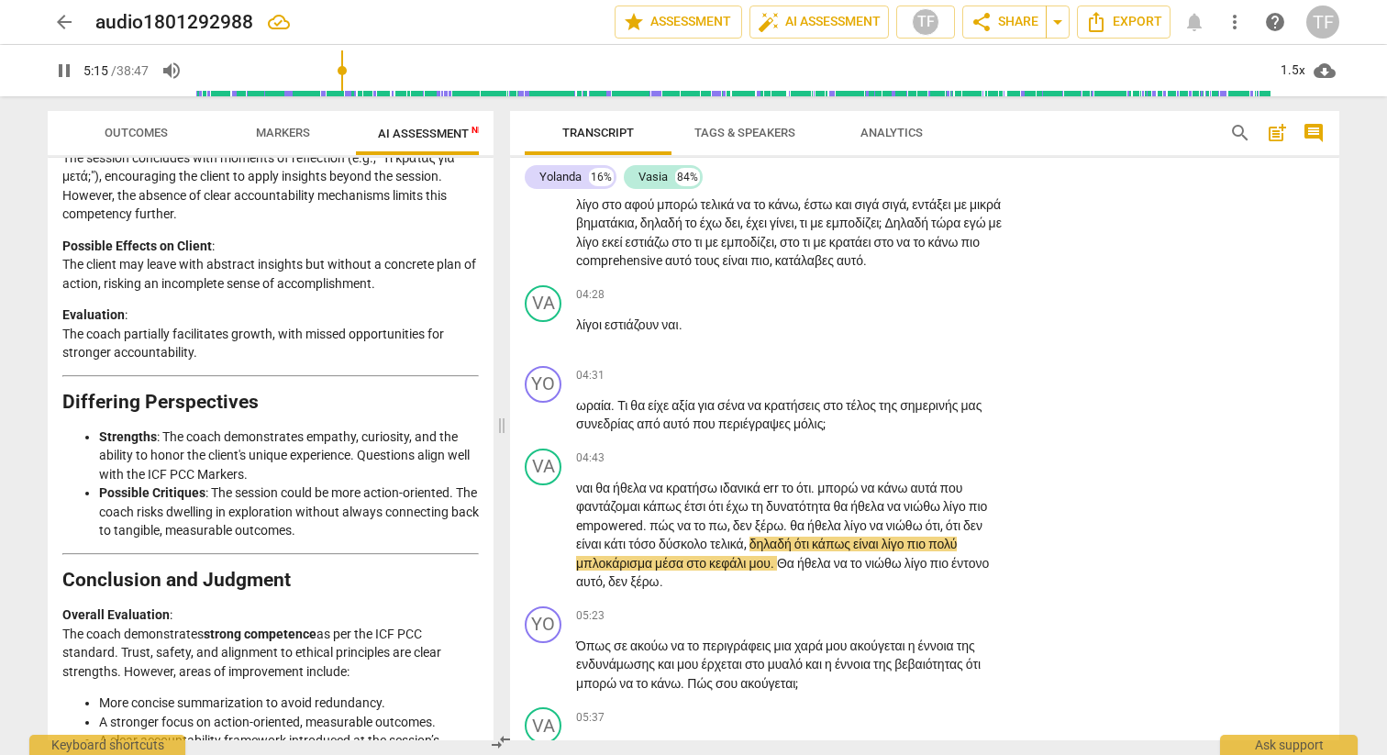
scroll to position [1731, 0]
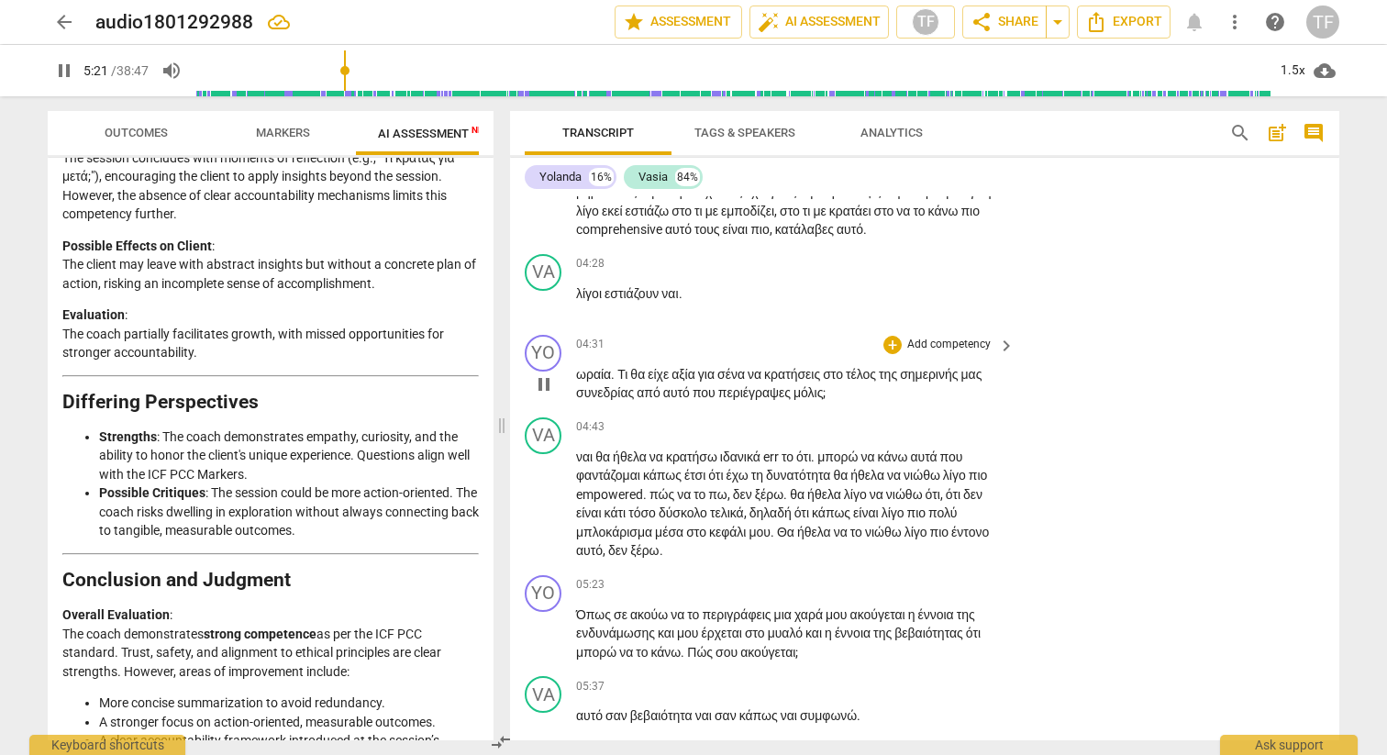
click at [888, 410] on div "YO play_arrow pause 04:31 + Add competency keyboard_arrow_right ωραία . Τι θα ε…" at bounding box center [925, 369] width 830 height 83
click at [888, 354] on div "+" at bounding box center [893, 345] width 18 height 18
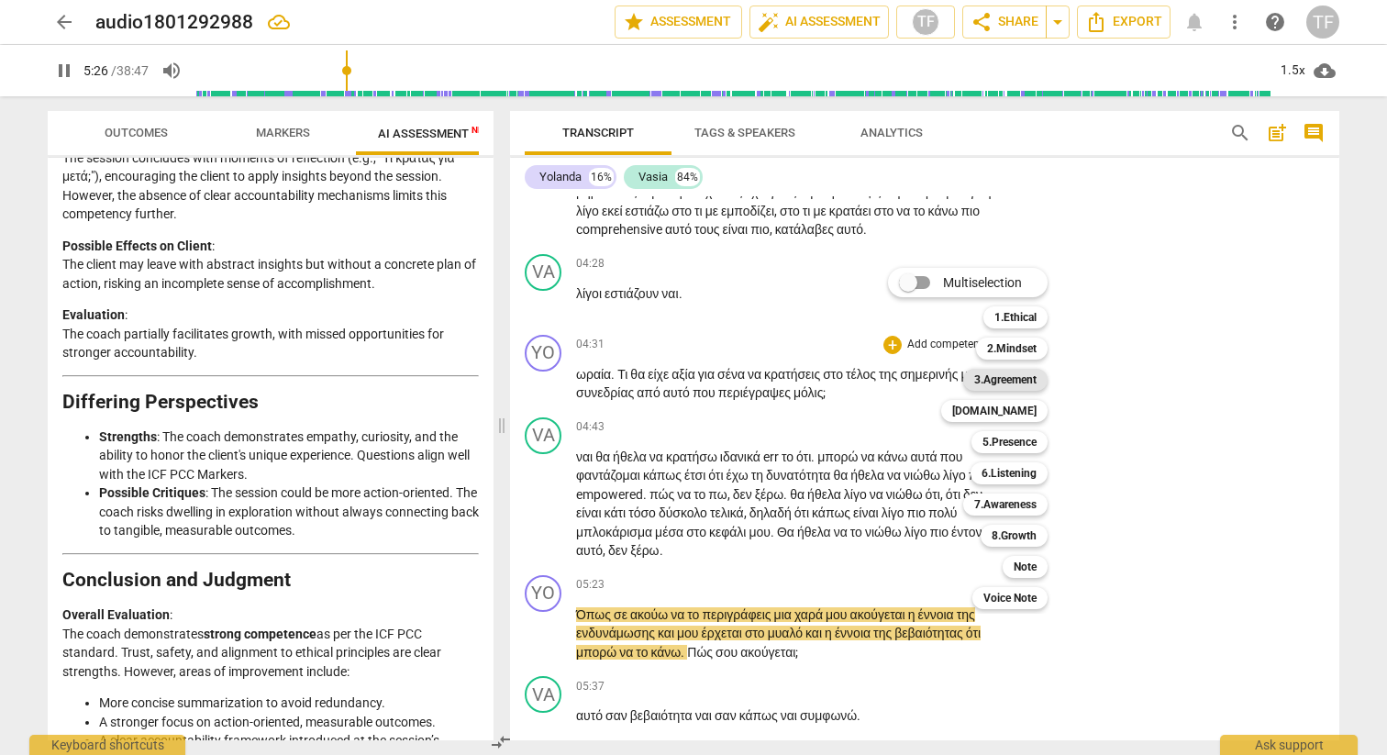
click at [1026, 382] on b "3.Agreement" at bounding box center [1006, 380] width 62 height 22
type input "326"
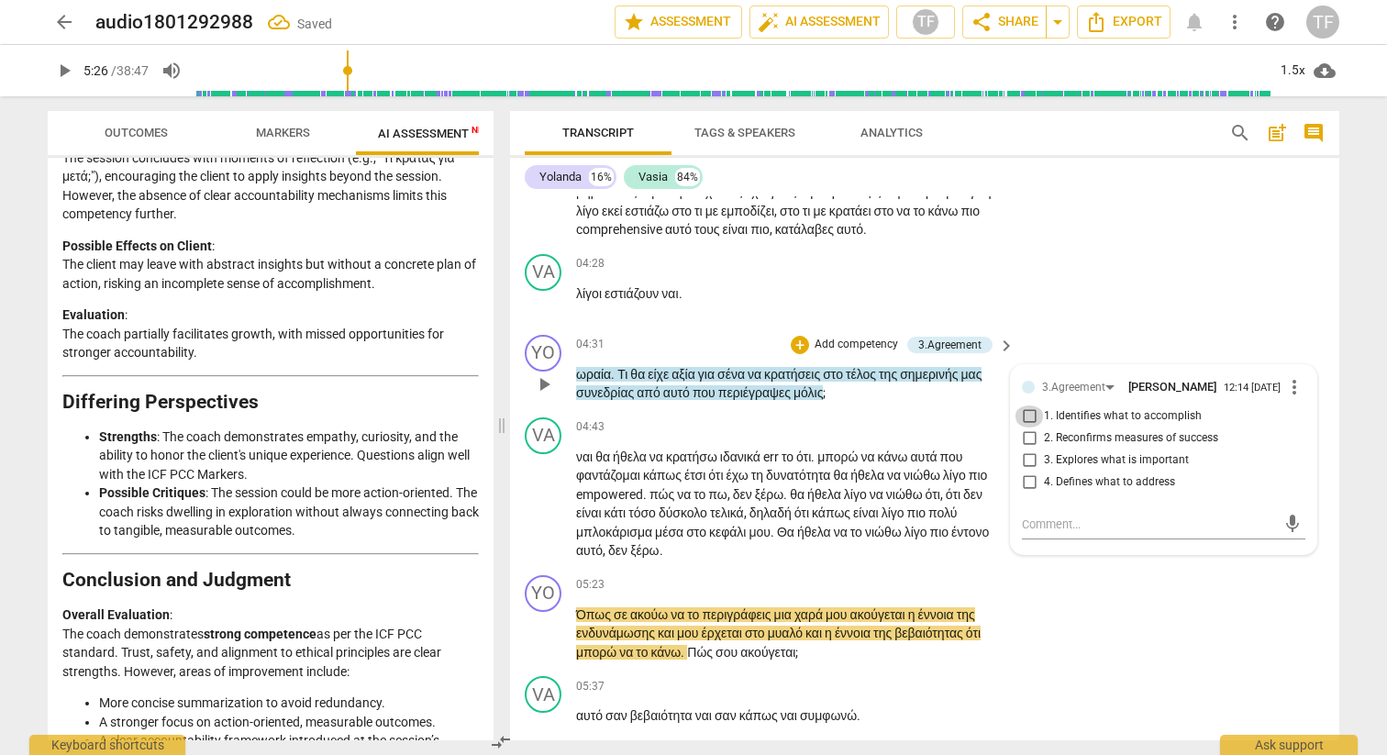
click at [1030, 428] on input "1. Identifies what to accomplish" at bounding box center [1029, 417] width 29 height 22
checkbox input "true"
click at [548, 516] on span "play_arrow" at bounding box center [544, 505] width 22 height 22
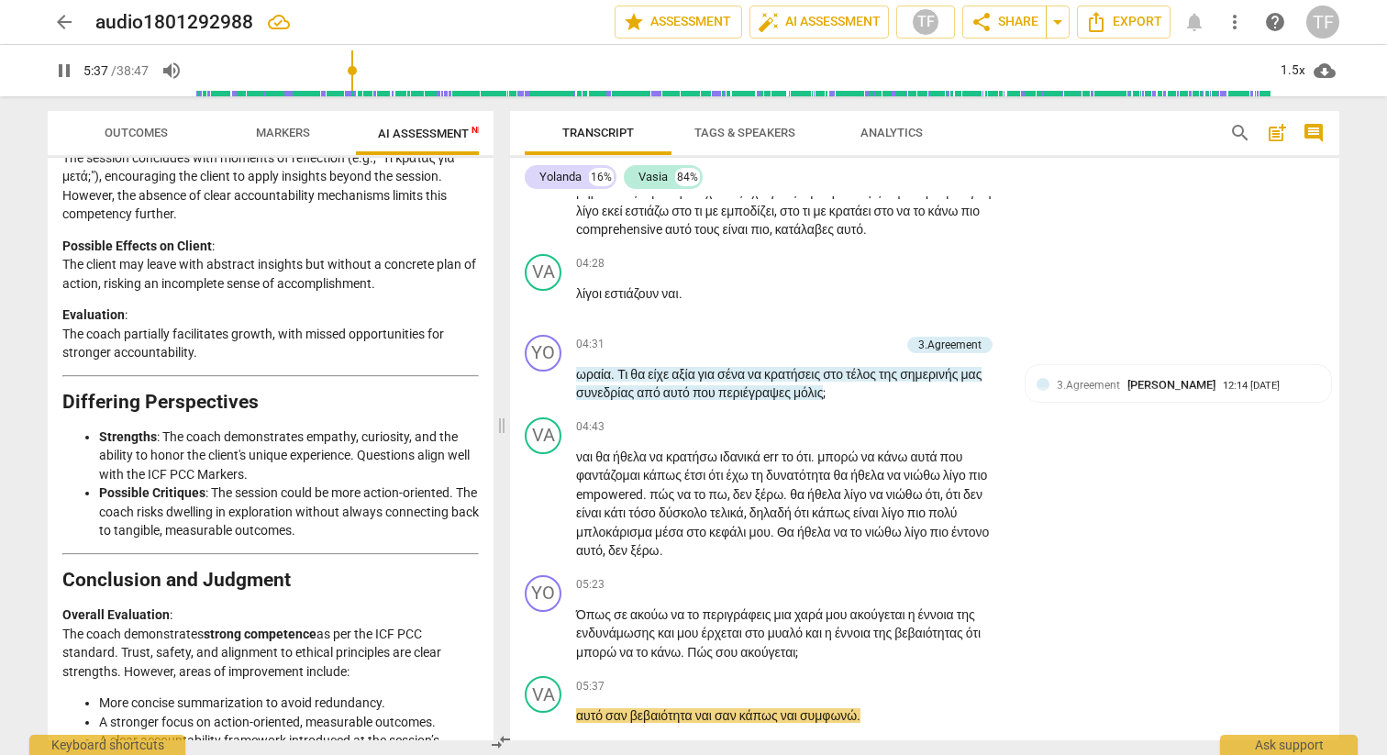
scroll to position [2336, 0]
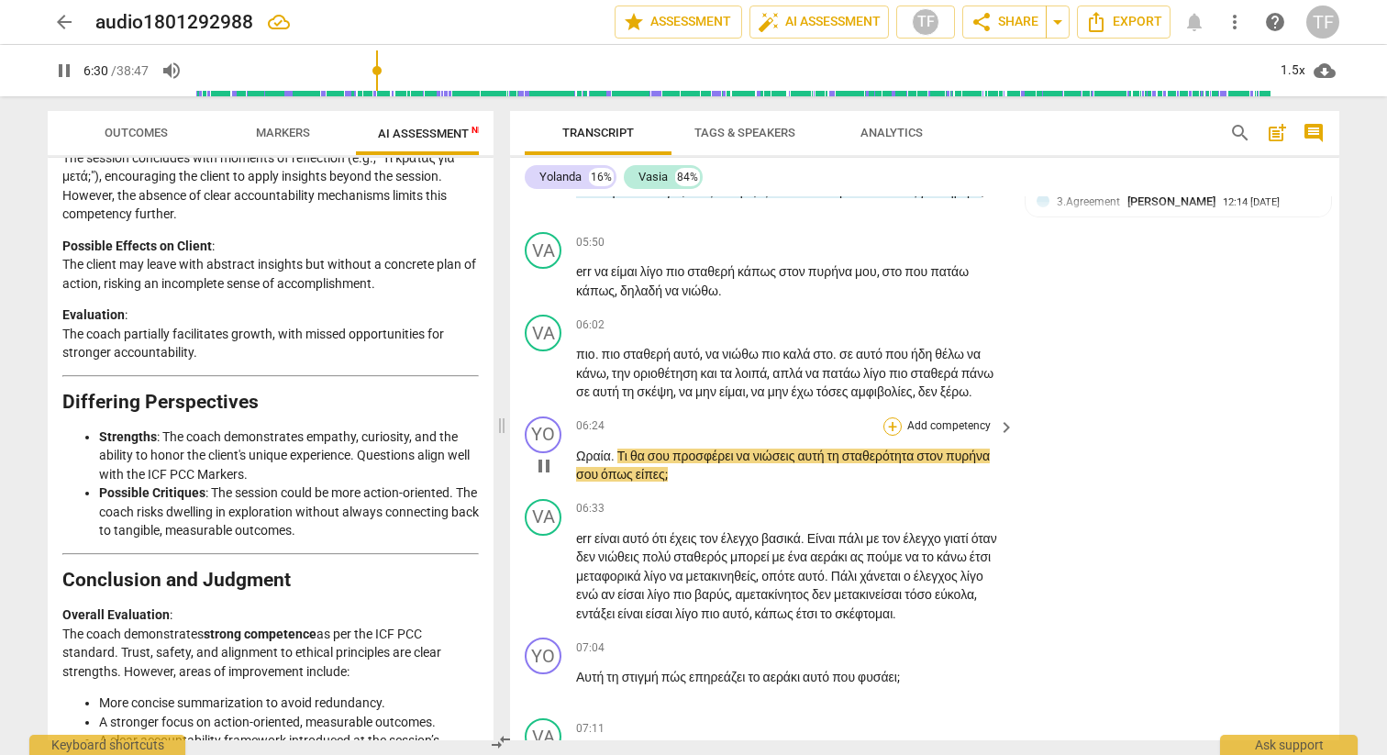
click at [894, 436] on div "+" at bounding box center [893, 427] width 18 height 18
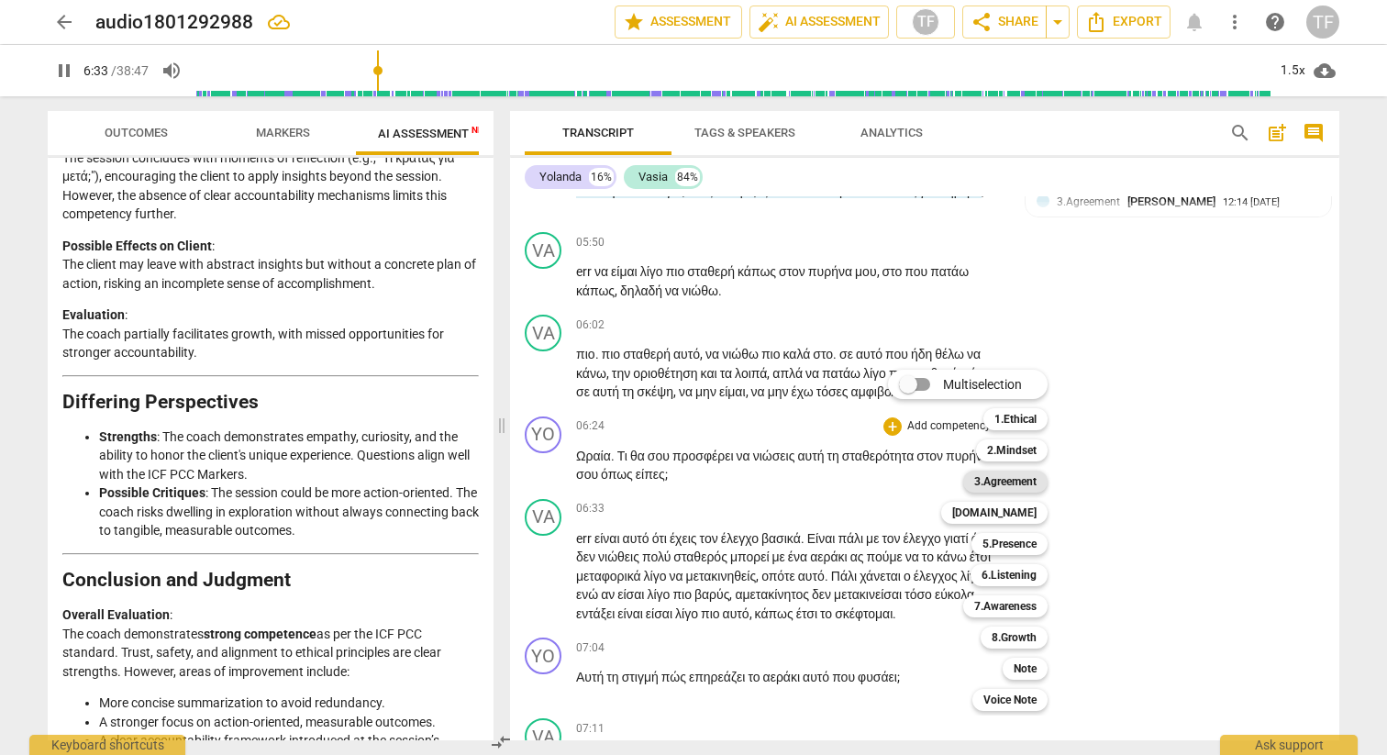
click at [1019, 484] on b "3.Agreement" at bounding box center [1006, 482] width 62 height 22
type input "394"
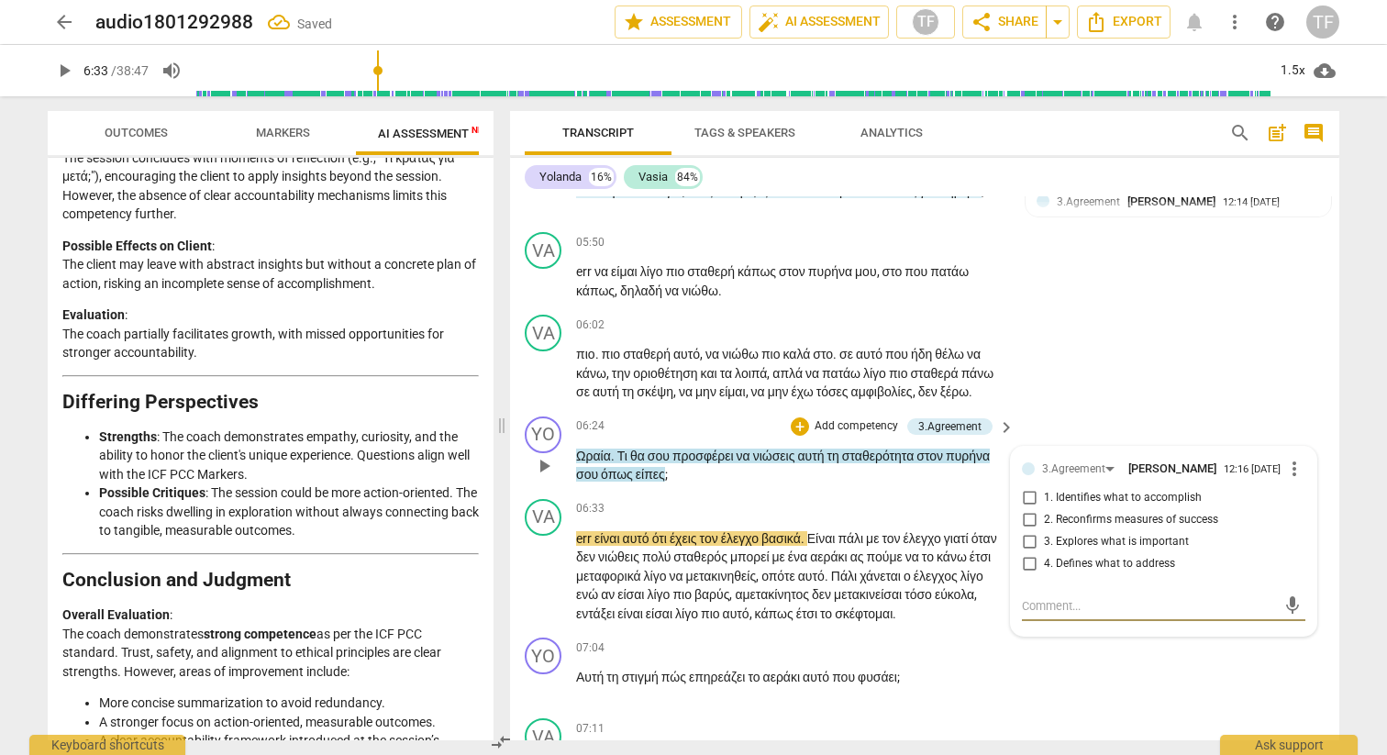
click at [1024, 553] on input "3. Explores what is important" at bounding box center [1029, 542] width 29 height 22
checkbox input "true"
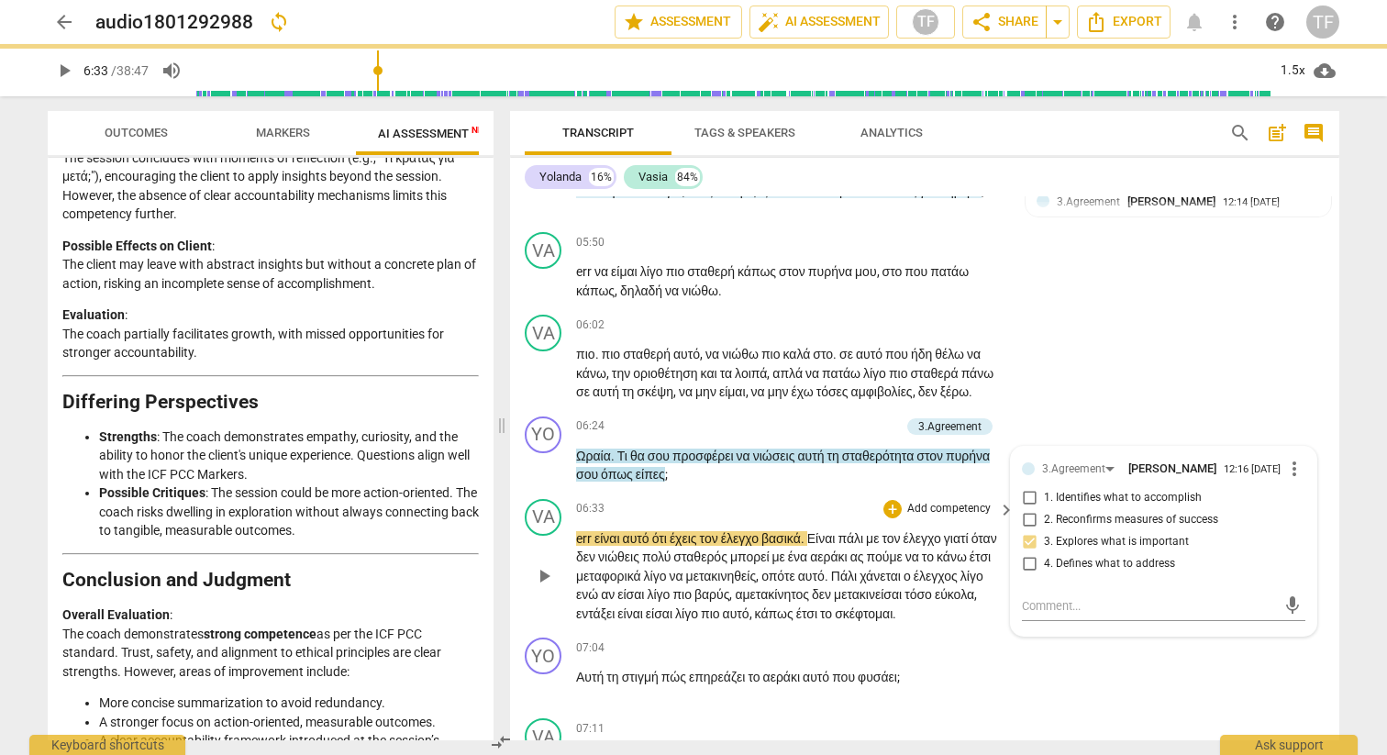
click at [906, 518] on p "Add competency" at bounding box center [949, 509] width 87 height 17
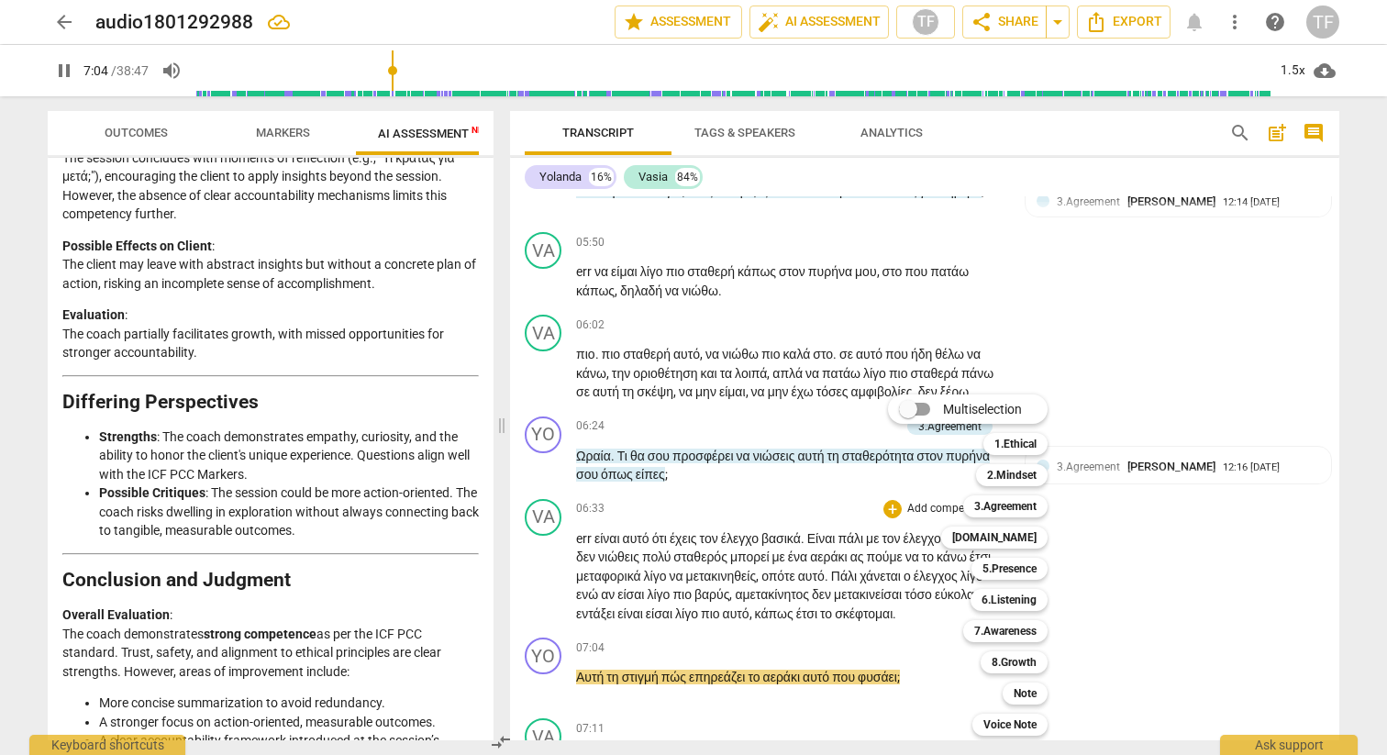
scroll to position [2943, 0]
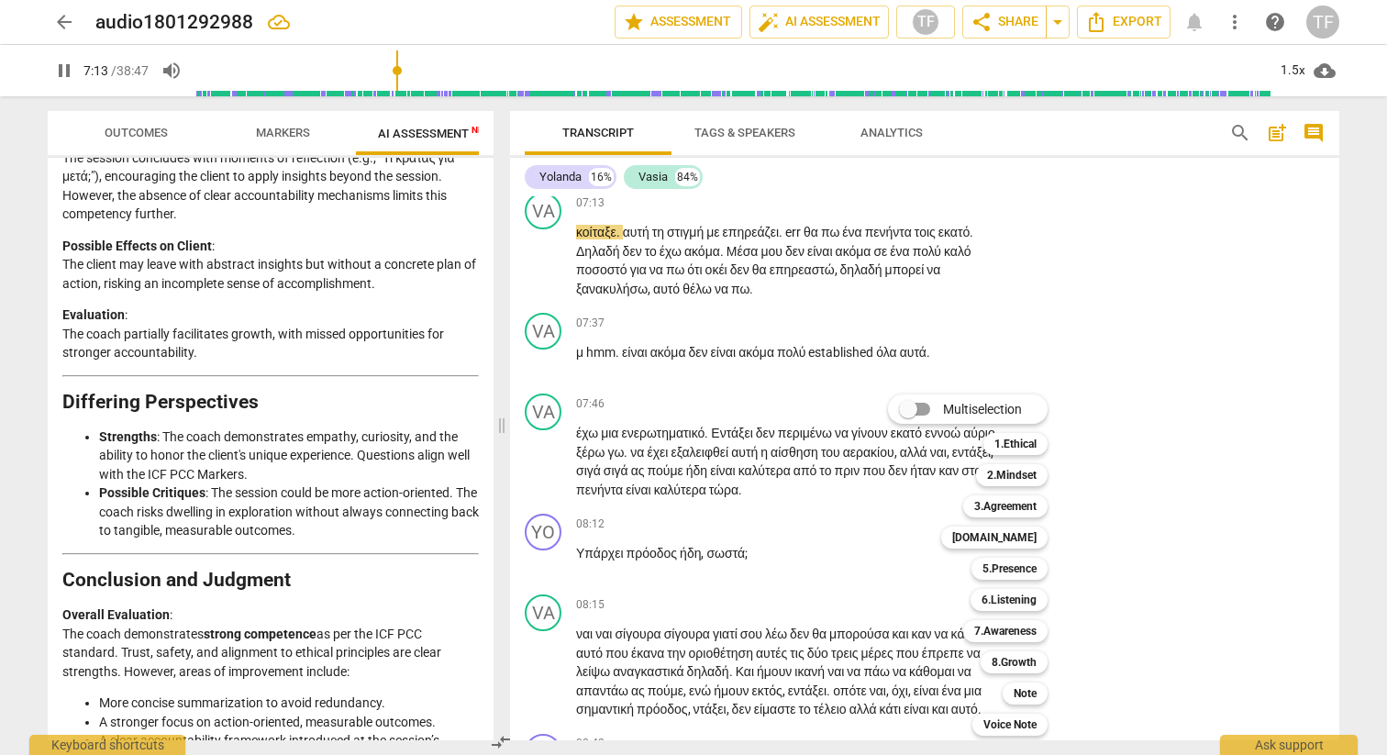
click at [66, 66] on div at bounding box center [693, 377] width 1387 height 755
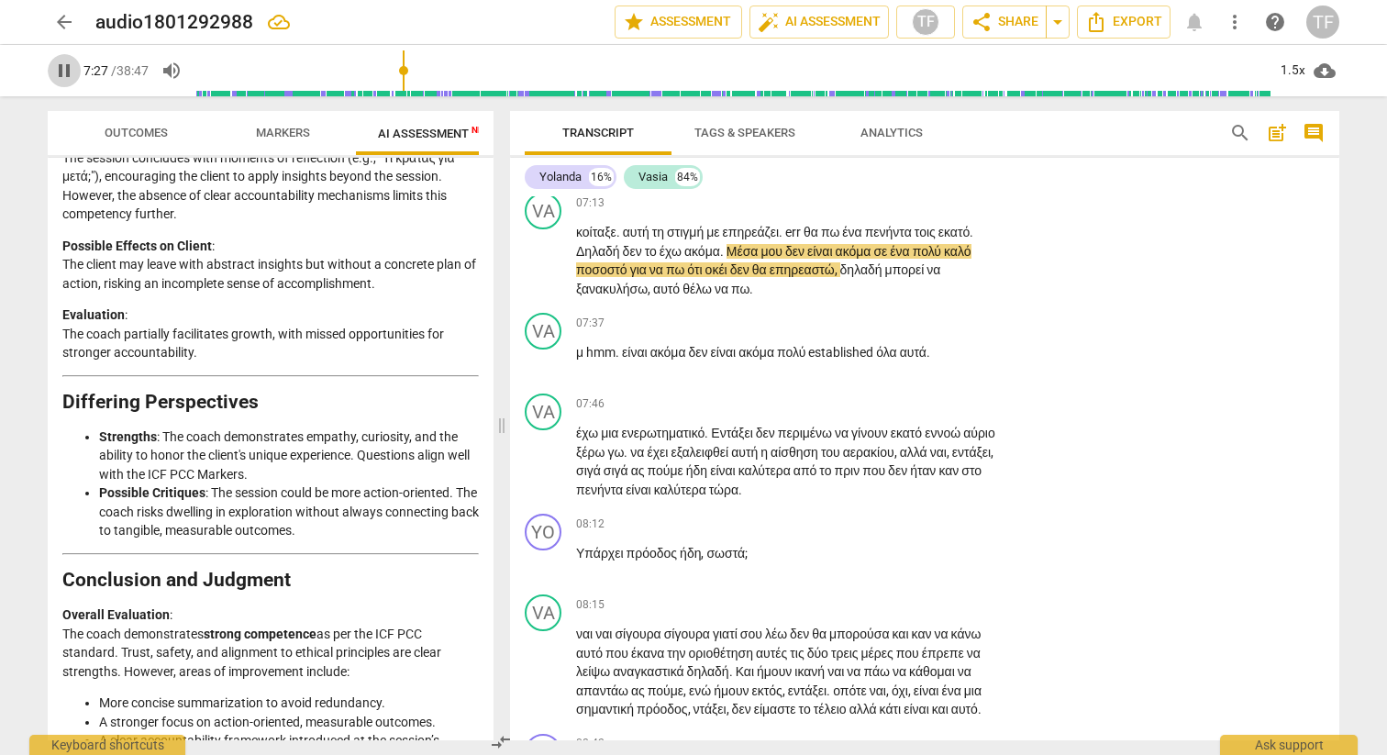
click at [64, 72] on span "pause" at bounding box center [64, 71] width 22 height 22
type input "448"
